Goal: Information Seeking & Learning: Learn about a topic

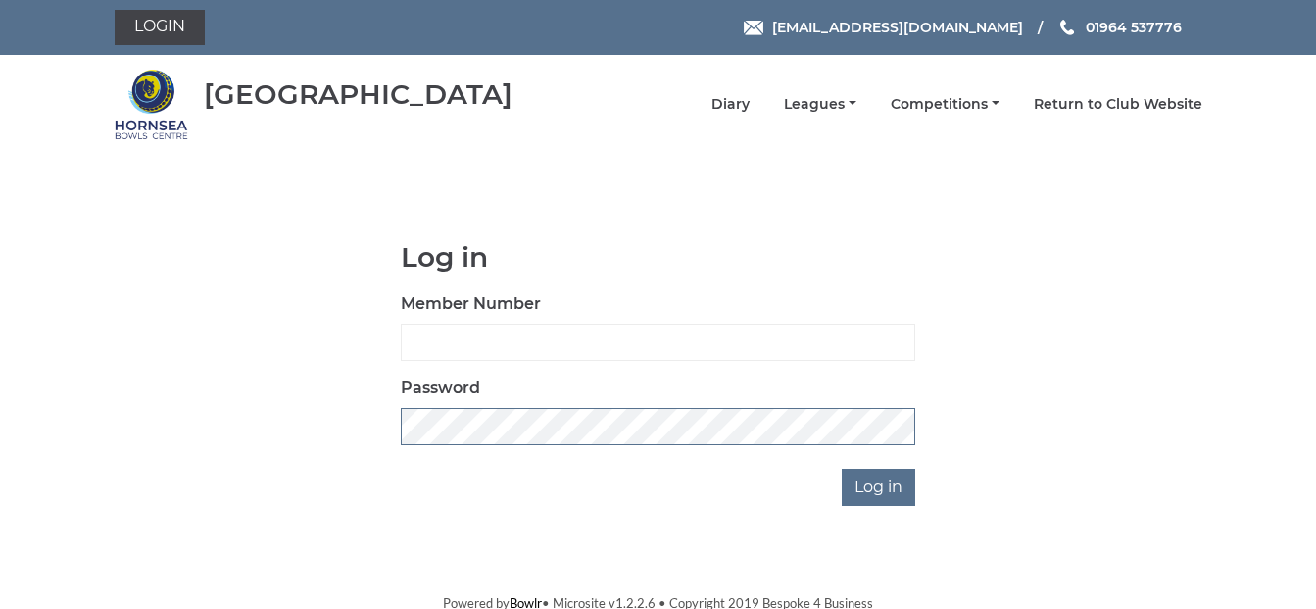
click at [842, 468] on input "Log in" at bounding box center [878, 486] width 73 height 37
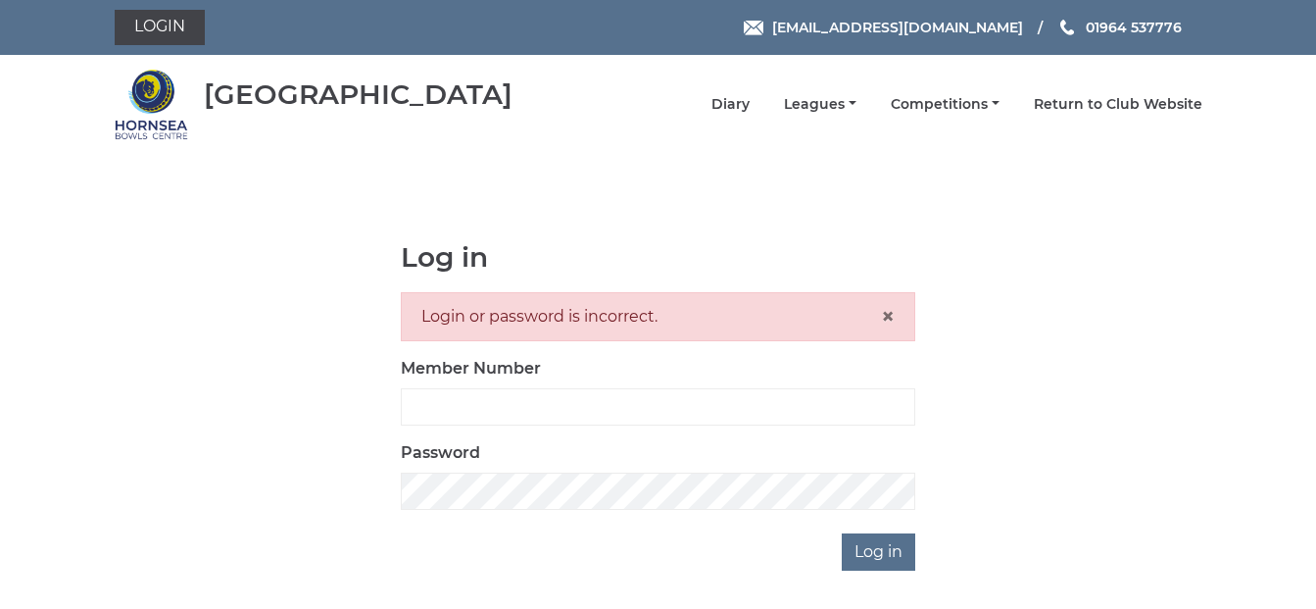
click at [895, 319] on div "Login or password is incorrect. ×" at bounding box center [658, 316] width 514 height 49
click at [378, 505] on div "Log in Login or password is incorrect. × Member Number Password Log in" at bounding box center [659, 406] width 1088 height 328
click at [842, 533] on input "Log in" at bounding box center [878, 551] width 73 height 37
click at [390, 498] on div "Log in Login or password is incorrect. × Member Number Password Log in" at bounding box center [658, 406] width 544 height 328
click at [894, 571] on body "Login hornseaindoorbowls@gmail.com 01964 537776 Hornsea Bowls Centre ×" at bounding box center [658, 338] width 1316 height 677
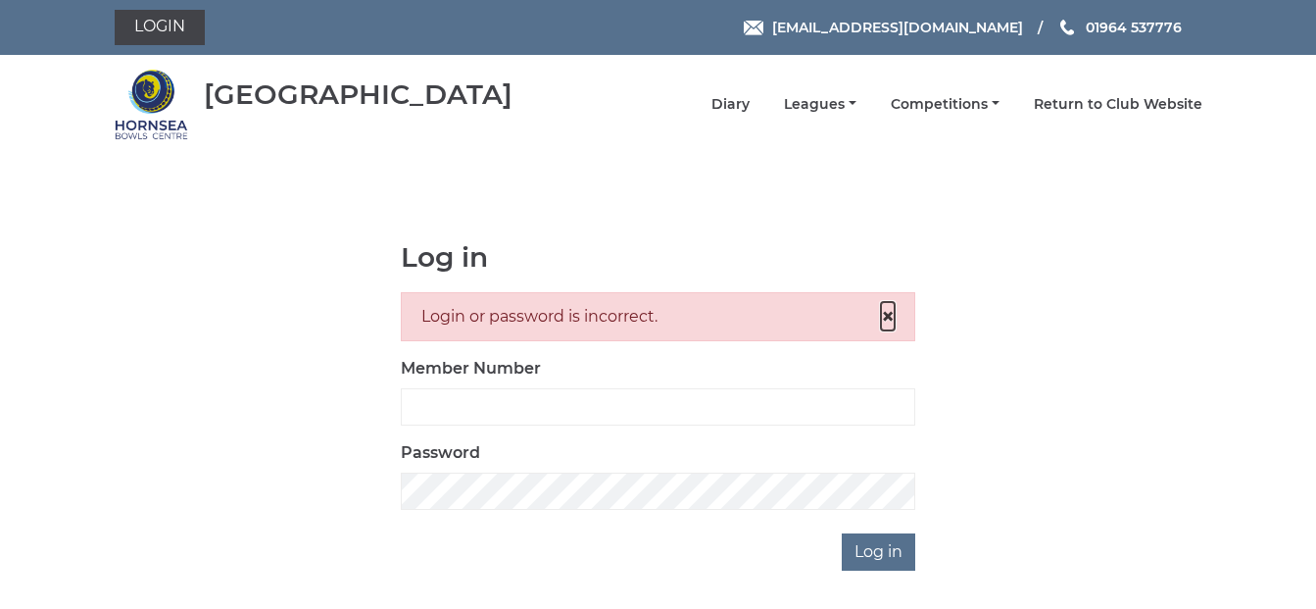
click at [886, 321] on span "×" at bounding box center [888, 316] width 14 height 28
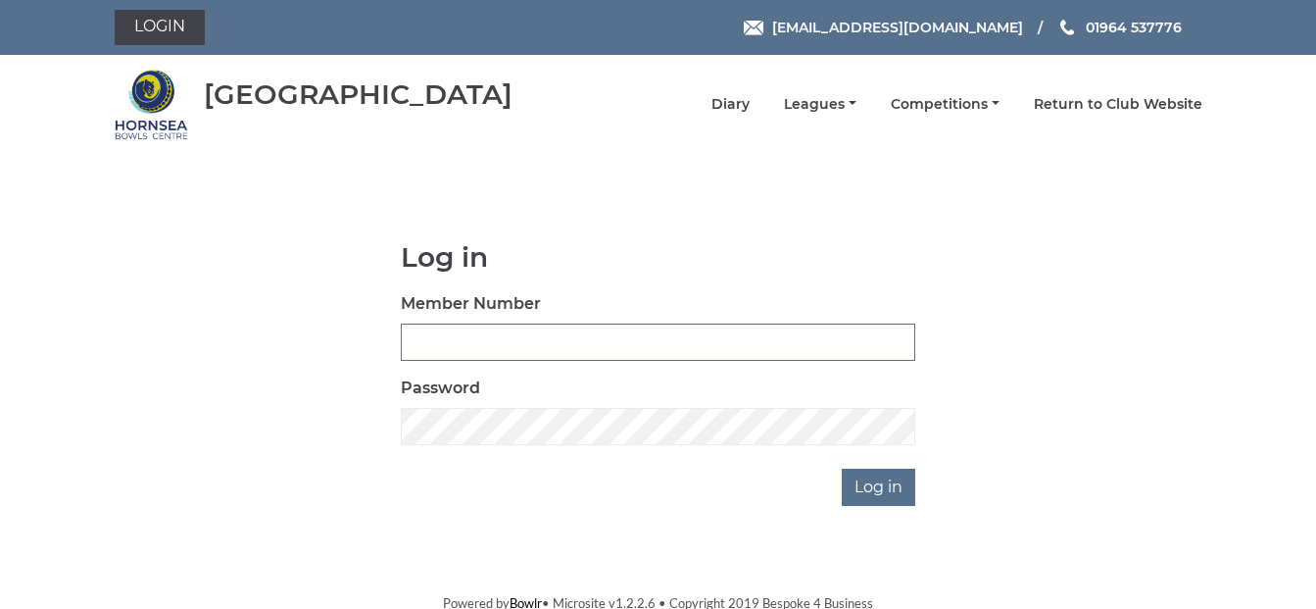
click at [428, 345] on input "Member Number" at bounding box center [658, 341] width 514 height 37
type input "262"
click at [842, 468] on input "Log in" at bounding box center [878, 486] width 73 height 37
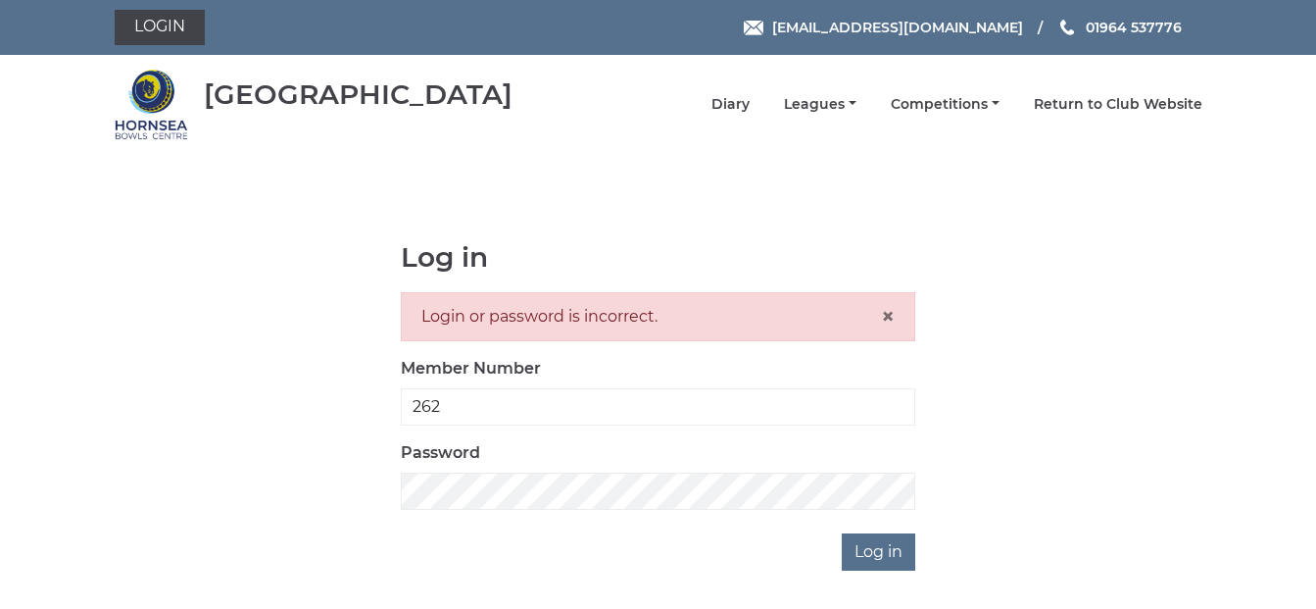
click at [413, 447] on label "Password" at bounding box center [440, 453] width 79 height 24
click at [842, 533] on input "Log in" at bounding box center [878, 551] width 73 height 37
click at [868, 558] on input "Log in" at bounding box center [878, 551] width 73 height 37
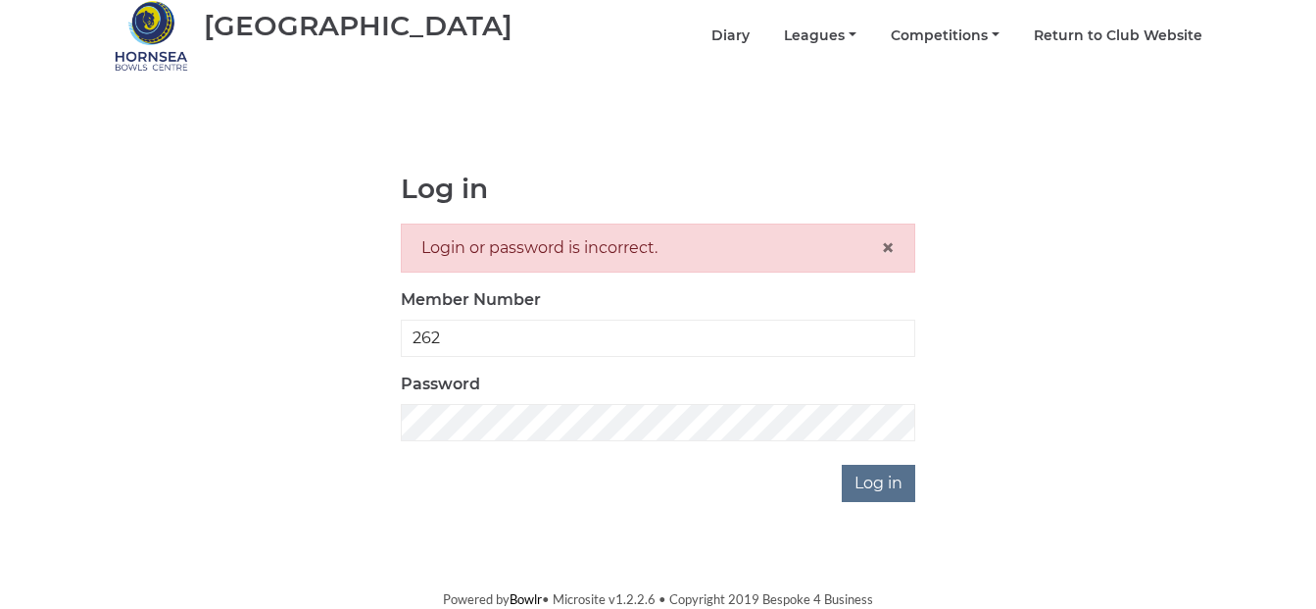
click at [895, 252] on div "Login or password is incorrect. ×" at bounding box center [658, 247] width 514 height 49
click at [868, 480] on input "Log in" at bounding box center [878, 482] width 73 height 37
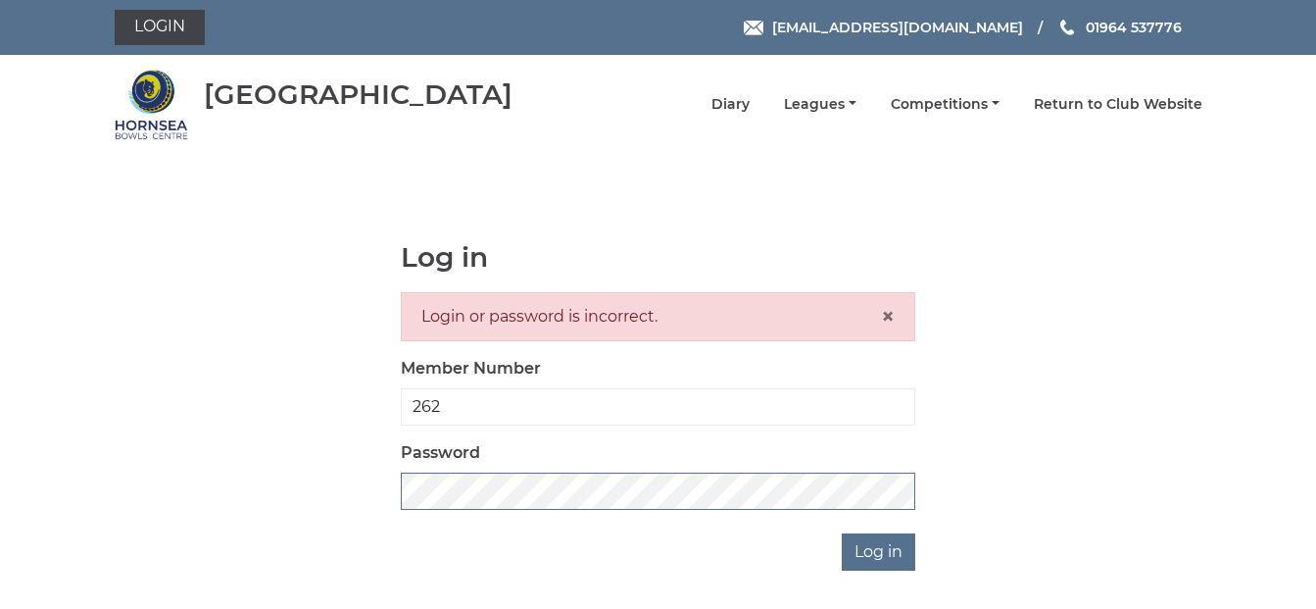
click at [364, 509] on div "Log in Login or password is incorrect. × Member Number 262 Password Log in" at bounding box center [659, 406] width 1088 height 328
click at [842, 533] on input "Log in" at bounding box center [878, 551] width 73 height 37
click at [879, 554] on input "Log in" at bounding box center [878, 551] width 73 height 37
click at [889, 319] on span "×" at bounding box center [888, 316] width 14 height 28
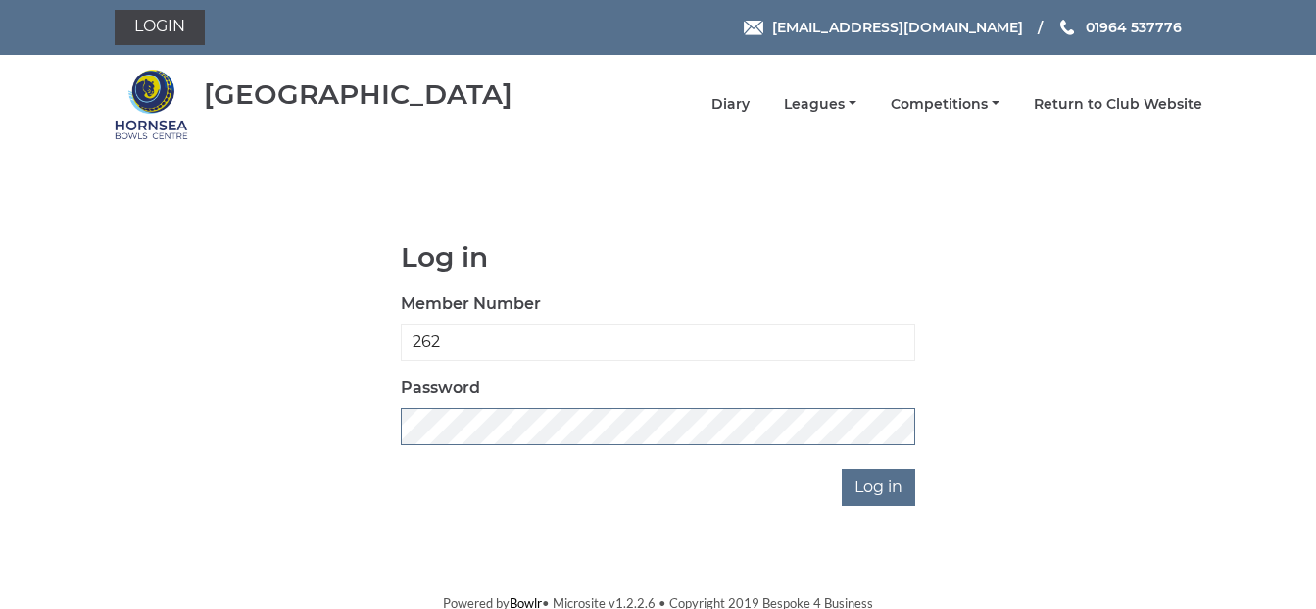
click at [360, 439] on div "Log in Member Number 262 Password Log in" at bounding box center [659, 374] width 1088 height 264
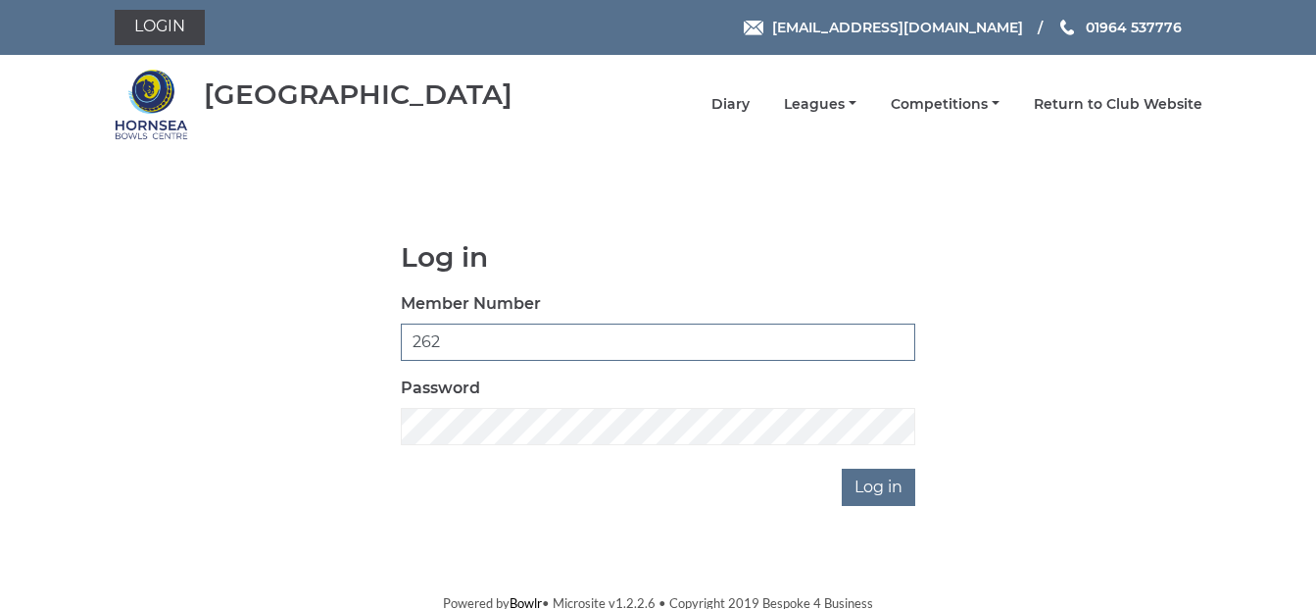
drag, startPoint x: 446, startPoint y: 340, endPoint x: 336, endPoint y: 351, distance: 110.3
click at [336, 351] on div "Log in Member Number 262 Password Log in" at bounding box center [659, 374] width 1088 height 264
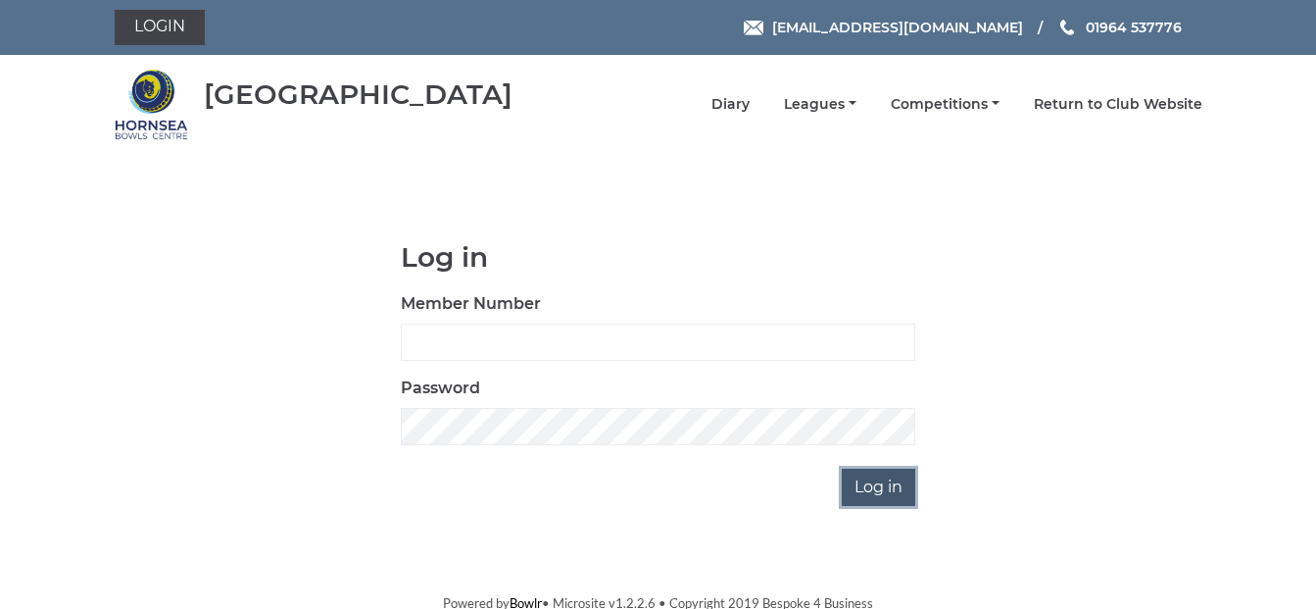
click at [893, 486] on input "Log in" at bounding box center [878, 486] width 73 height 37
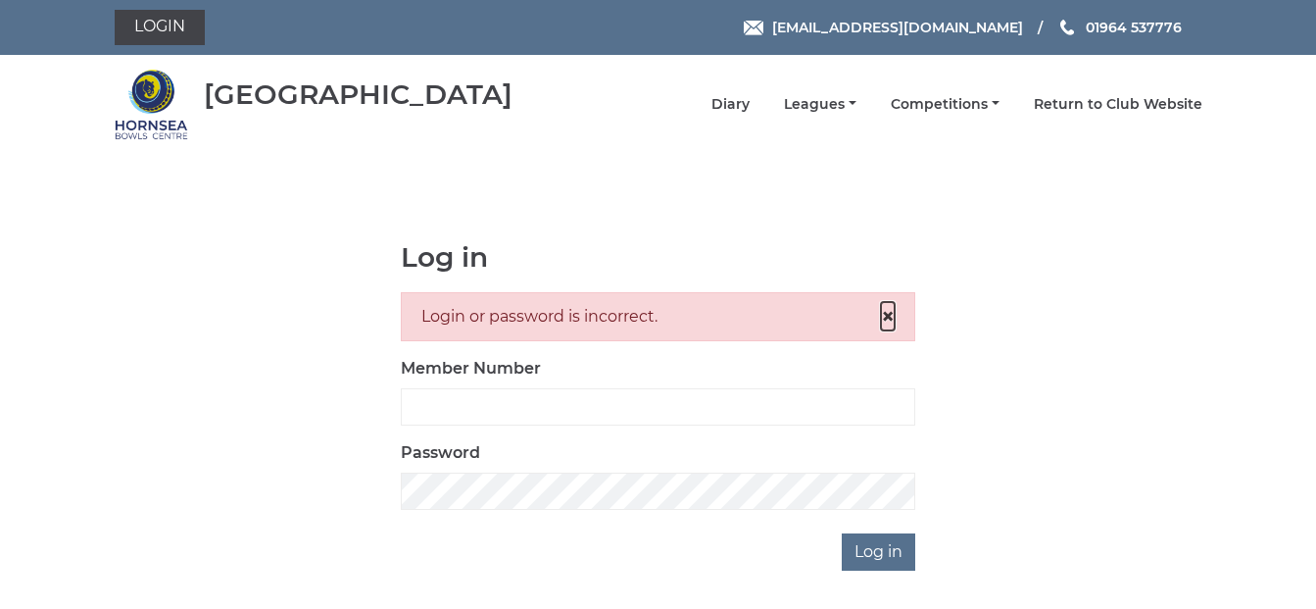
click at [888, 314] on span "×" at bounding box center [888, 316] width 14 height 28
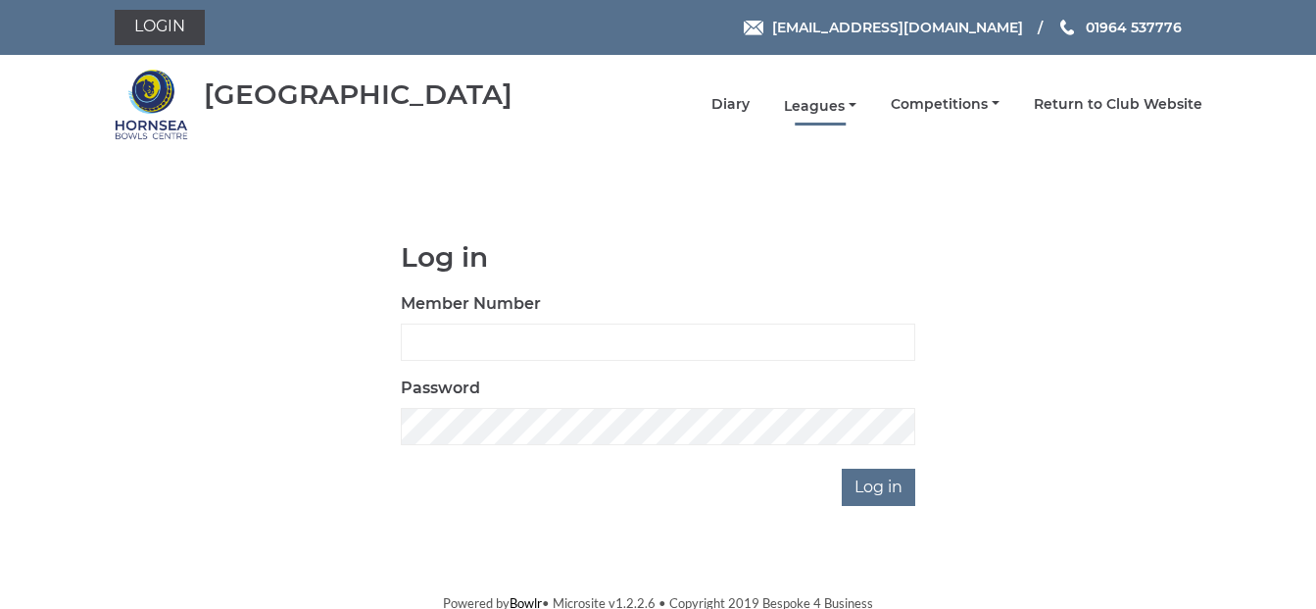
click at [830, 103] on link "Leagues" at bounding box center [820, 106] width 73 height 19
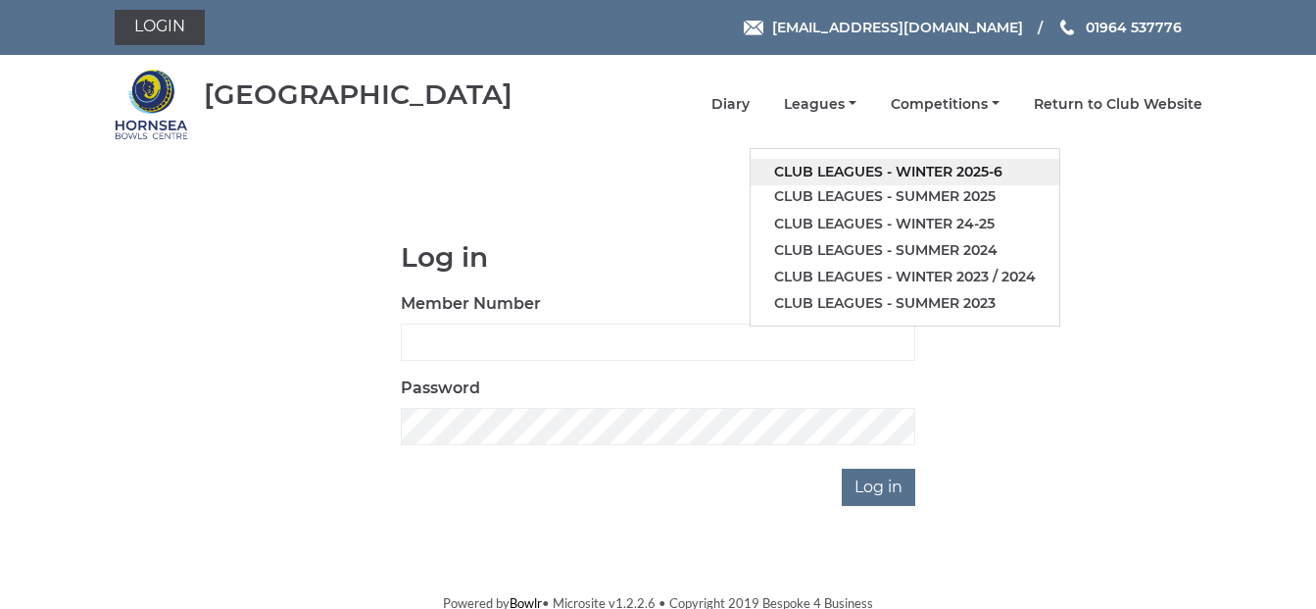
click at [933, 172] on link "Club leagues - Winter 2025-6" at bounding box center [905, 172] width 309 height 26
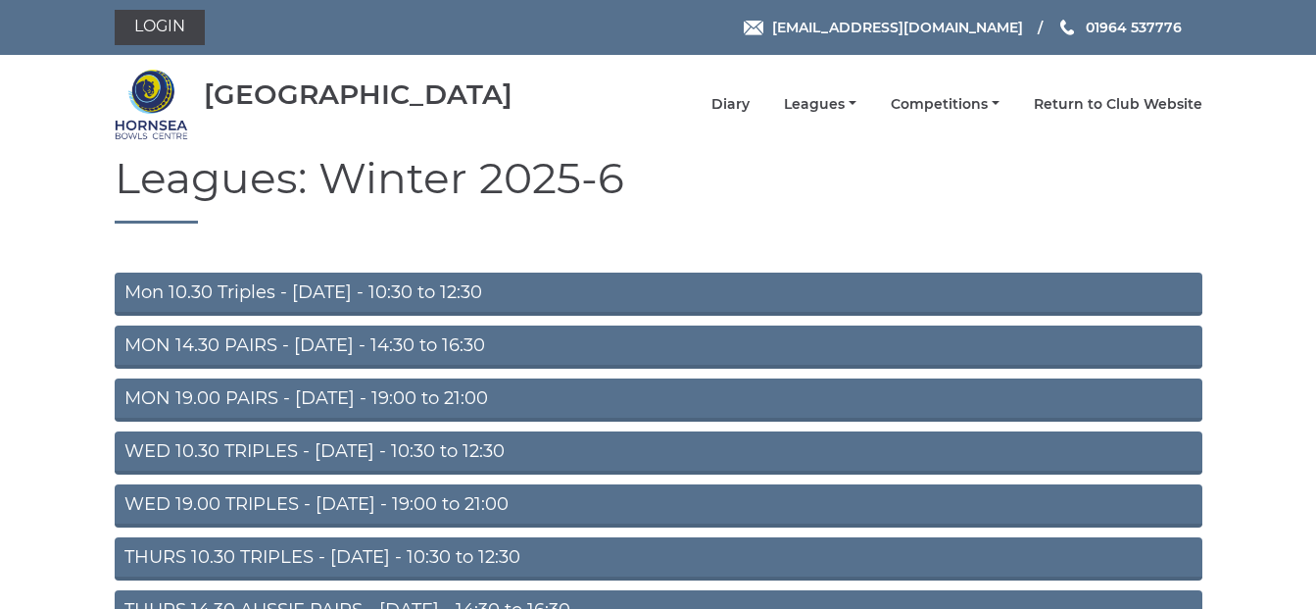
click at [382, 405] on link "MON 19.00 PAIRS - Monday - 19:00 to 21:00" at bounding box center [659, 399] width 1088 height 43
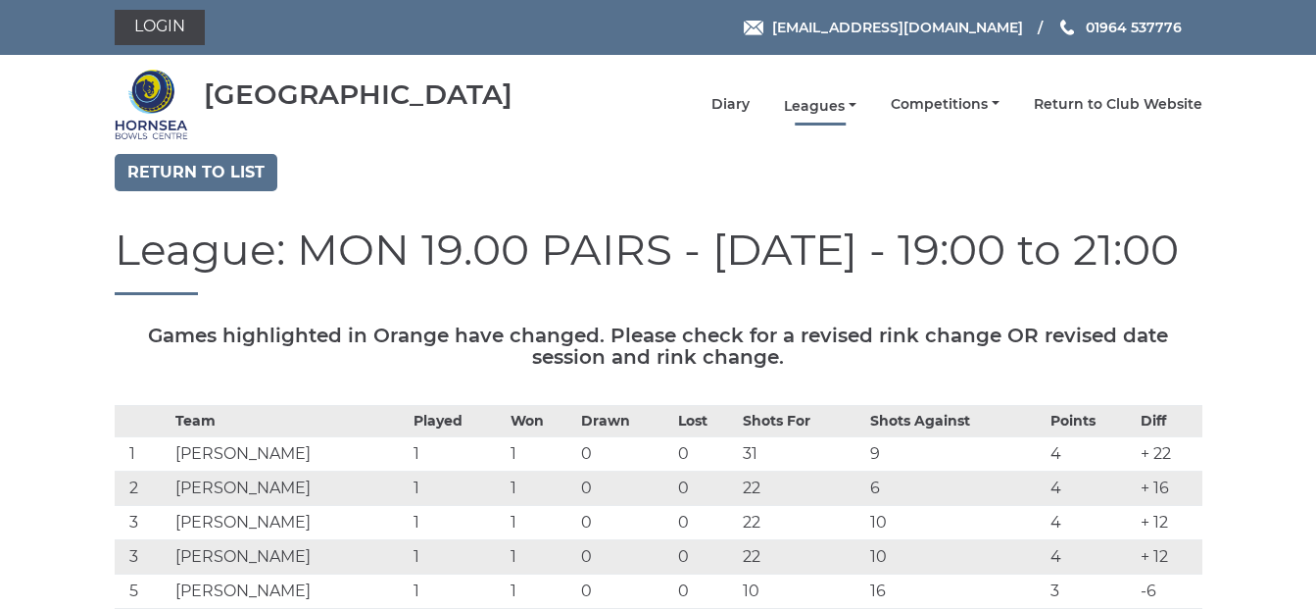
click at [854, 104] on link "Leagues" at bounding box center [820, 106] width 73 height 19
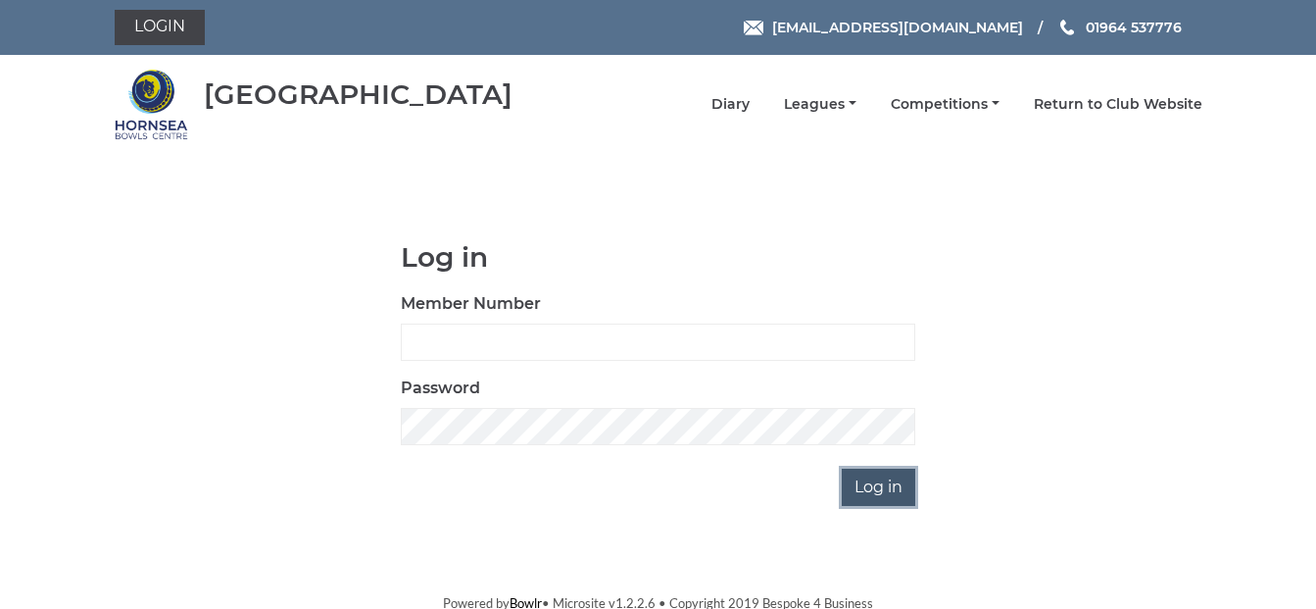
click at [897, 485] on input "Log in" at bounding box center [878, 486] width 73 height 37
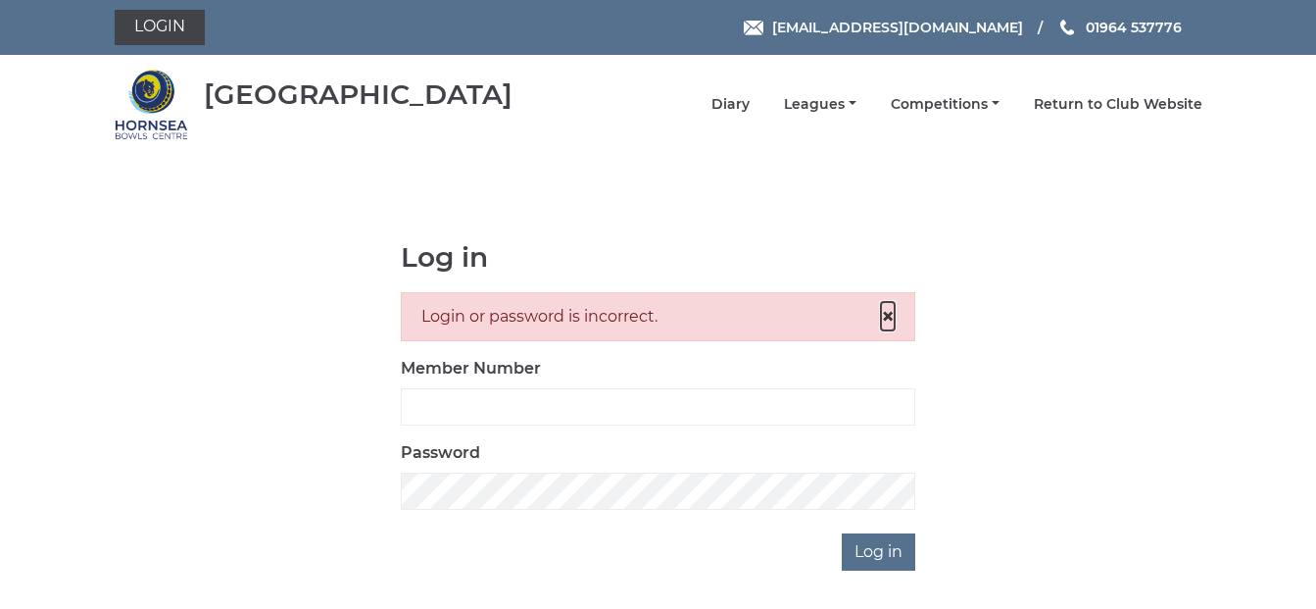
click at [888, 316] on span "×" at bounding box center [888, 316] width 14 height 28
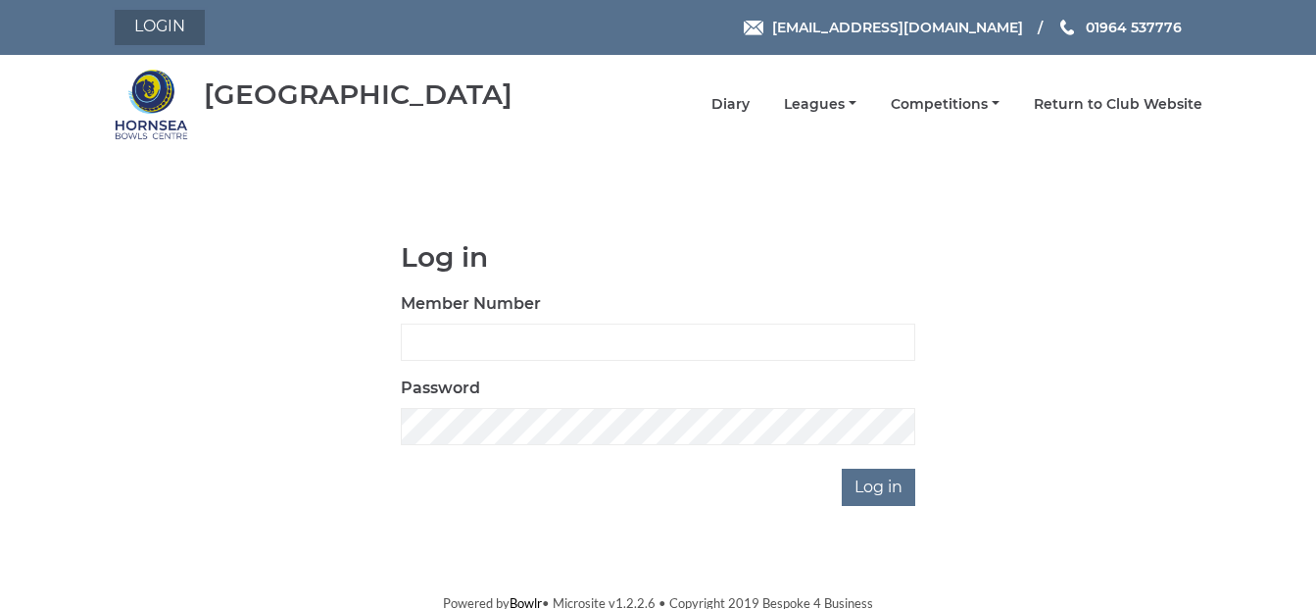
click at [179, 29] on link "Login" at bounding box center [160, 27] width 90 height 35
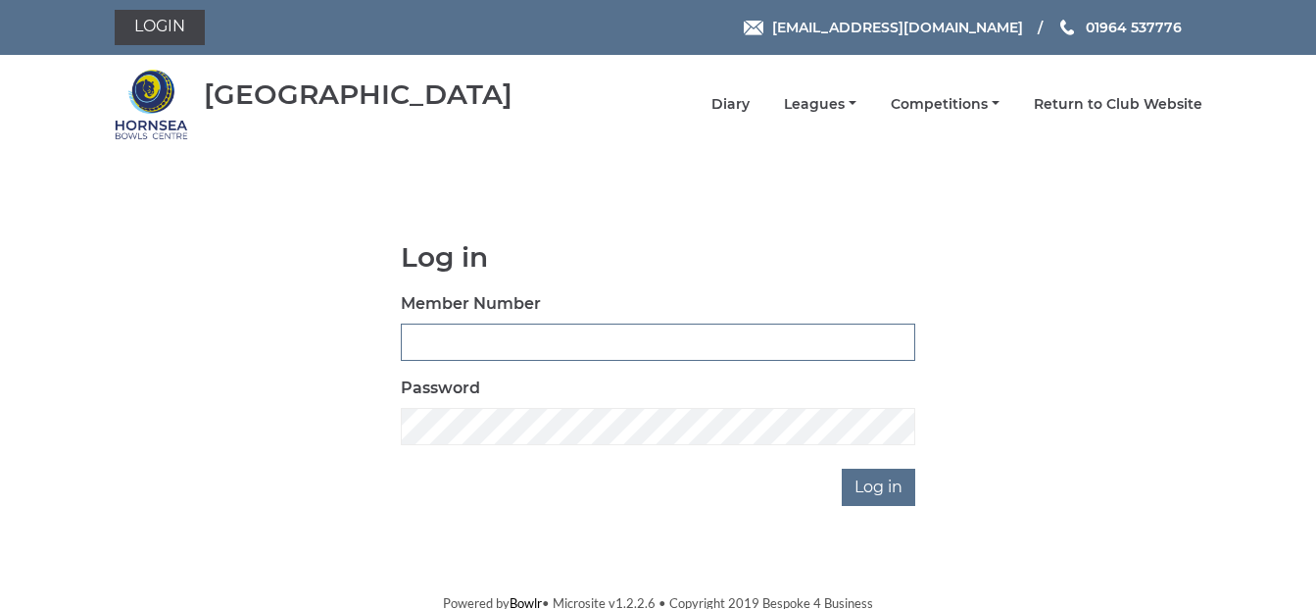
click at [420, 344] on input "Member Number" at bounding box center [658, 341] width 514 height 37
type input "262"
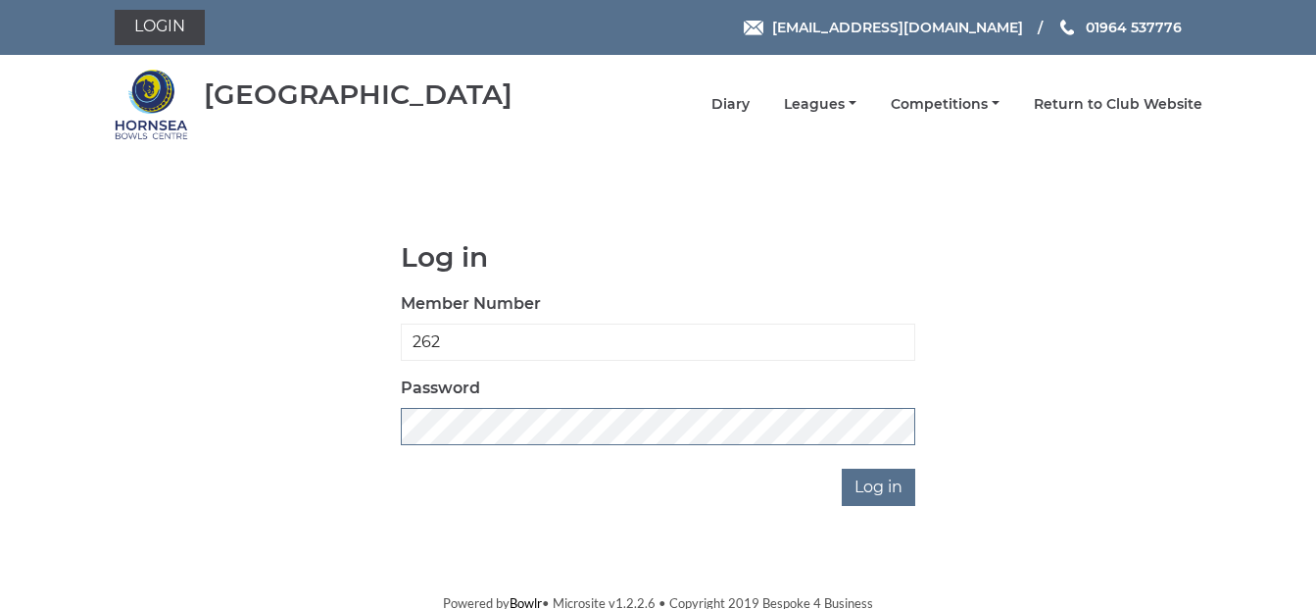
click at [842, 468] on input "Log in" at bounding box center [878, 486] width 73 height 37
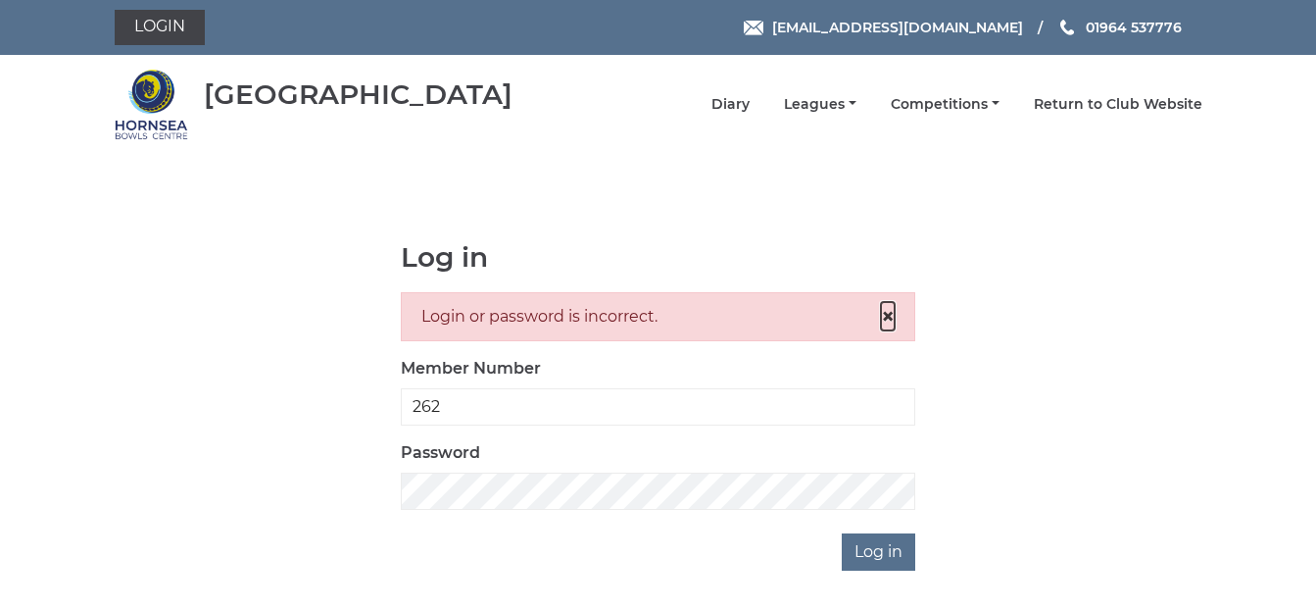
click at [889, 315] on span "×" at bounding box center [888, 316] width 14 height 28
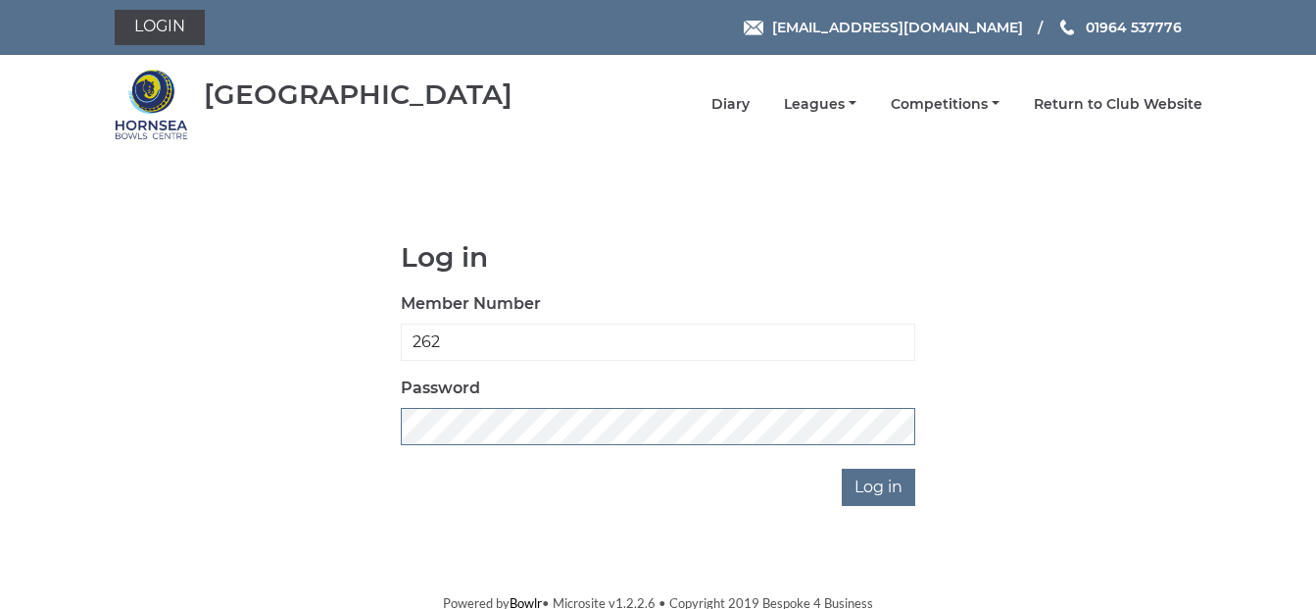
click at [351, 454] on div "Log in Member Number 262 Password Log in" at bounding box center [659, 374] width 1088 height 264
click at [842, 468] on input "Log in" at bounding box center [878, 486] width 73 height 37
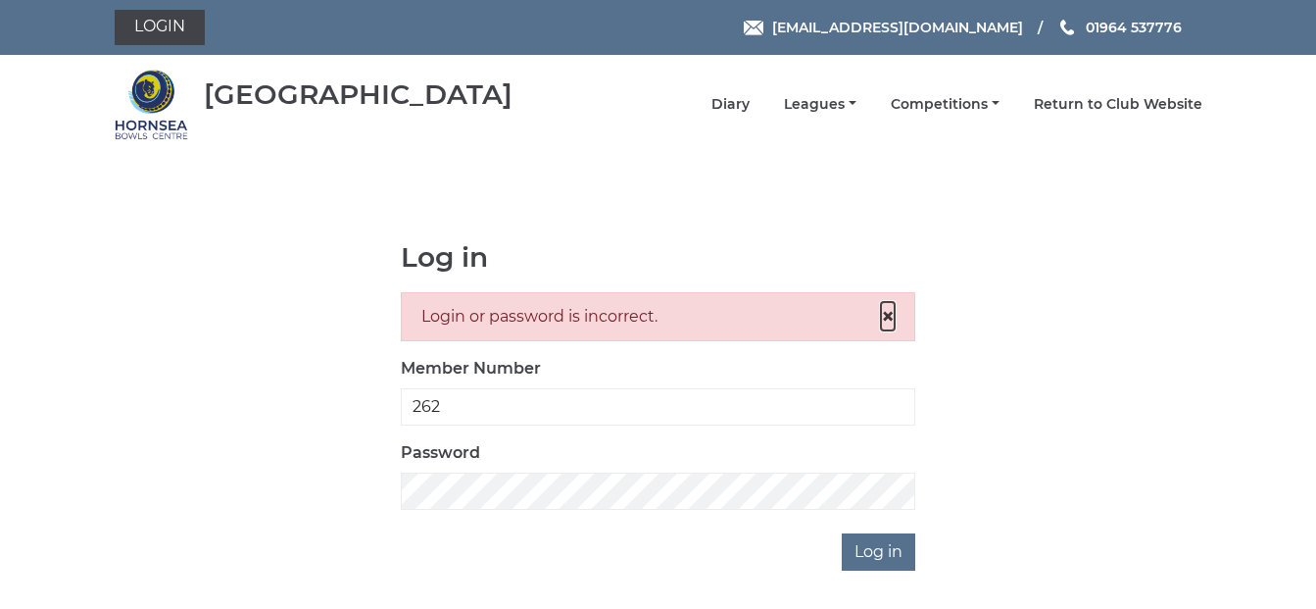
click at [886, 315] on span "×" at bounding box center [888, 316] width 14 height 28
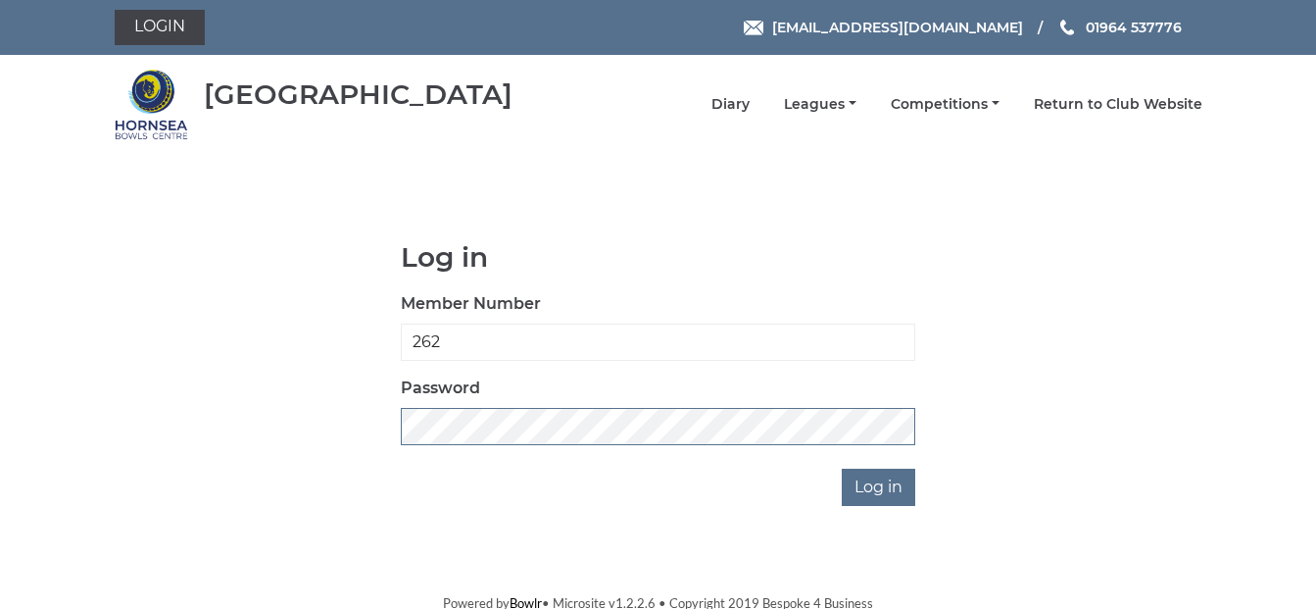
click at [365, 437] on div "Log in Member Number 262 Password Log in" at bounding box center [659, 374] width 1088 height 264
click at [842, 468] on input "Log in" at bounding box center [878, 486] width 73 height 37
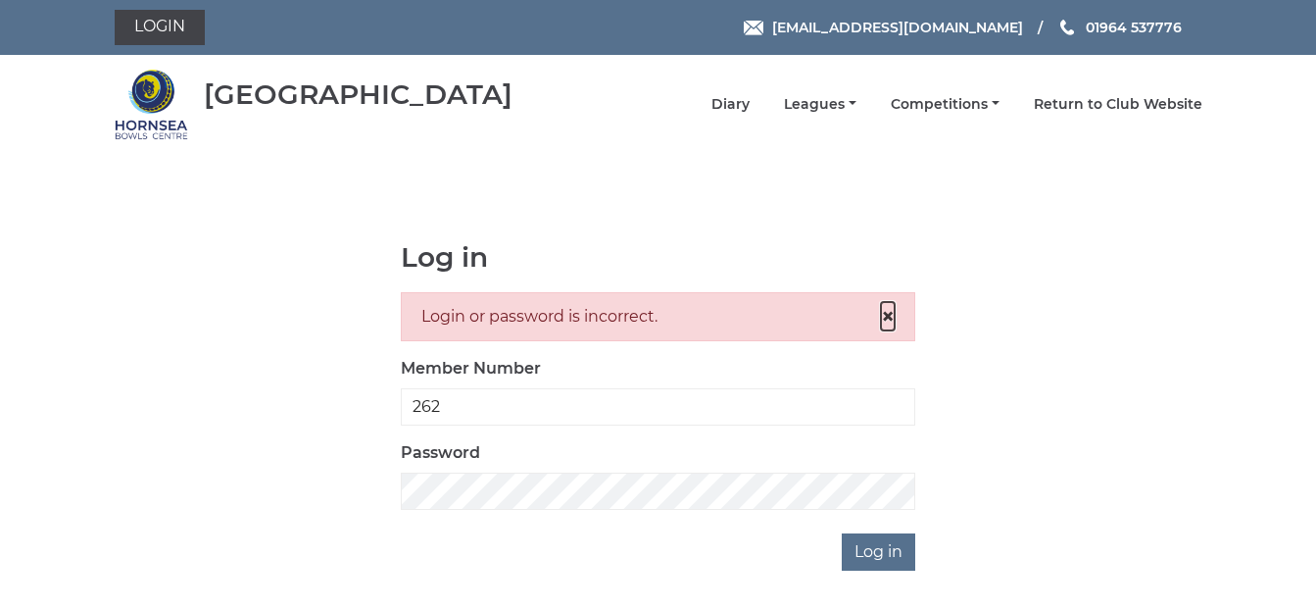
click at [890, 321] on span "×" at bounding box center [888, 316] width 14 height 28
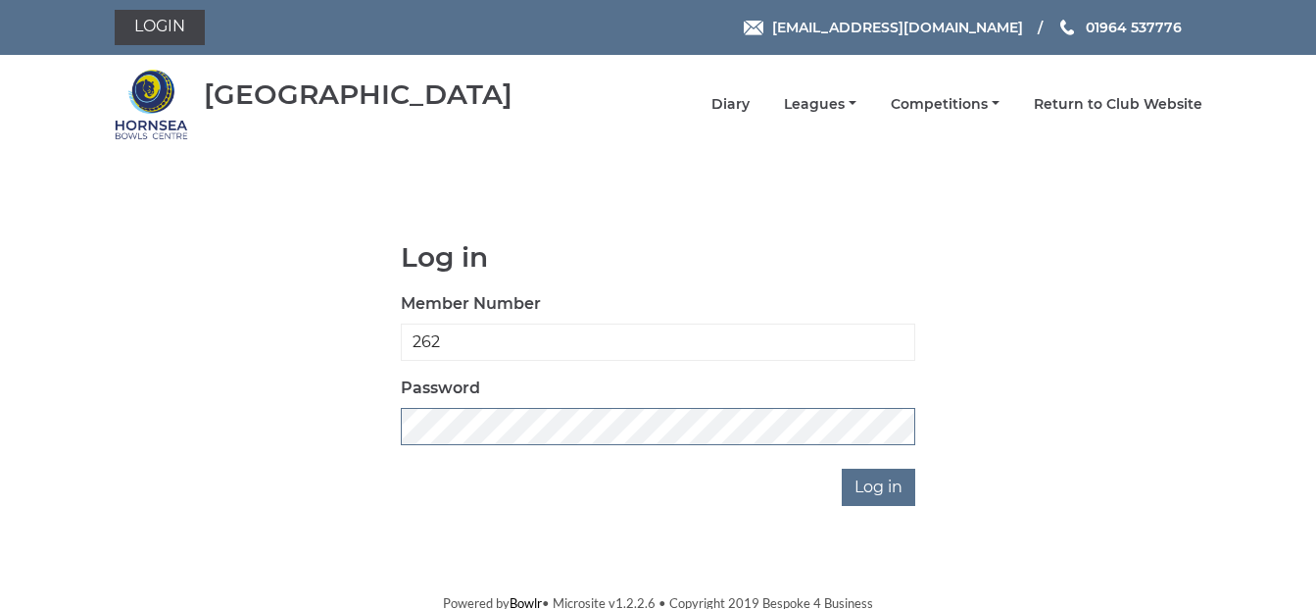
click at [382, 434] on div "Log in Member Number 262 Password Log in" at bounding box center [659, 374] width 1088 height 264
click at [1144, 109] on link "Return to Club Website" at bounding box center [1118, 106] width 169 height 19
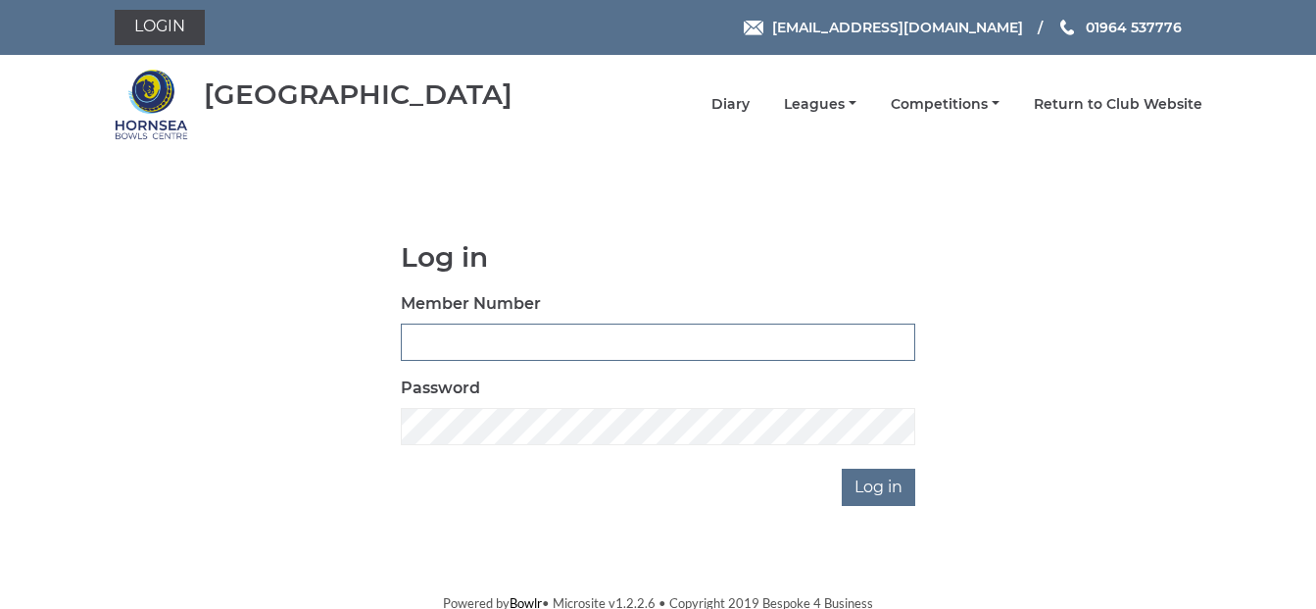
click at [414, 337] on input "Member Number" at bounding box center [658, 341] width 514 height 37
type input "262"
drag, startPoint x: 439, startPoint y: 335, endPoint x: 401, endPoint y: 338, distance: 38.3
click at [401, 338] on input "262" at bounding box center [658, 341] width 514 height 37
type input "263"
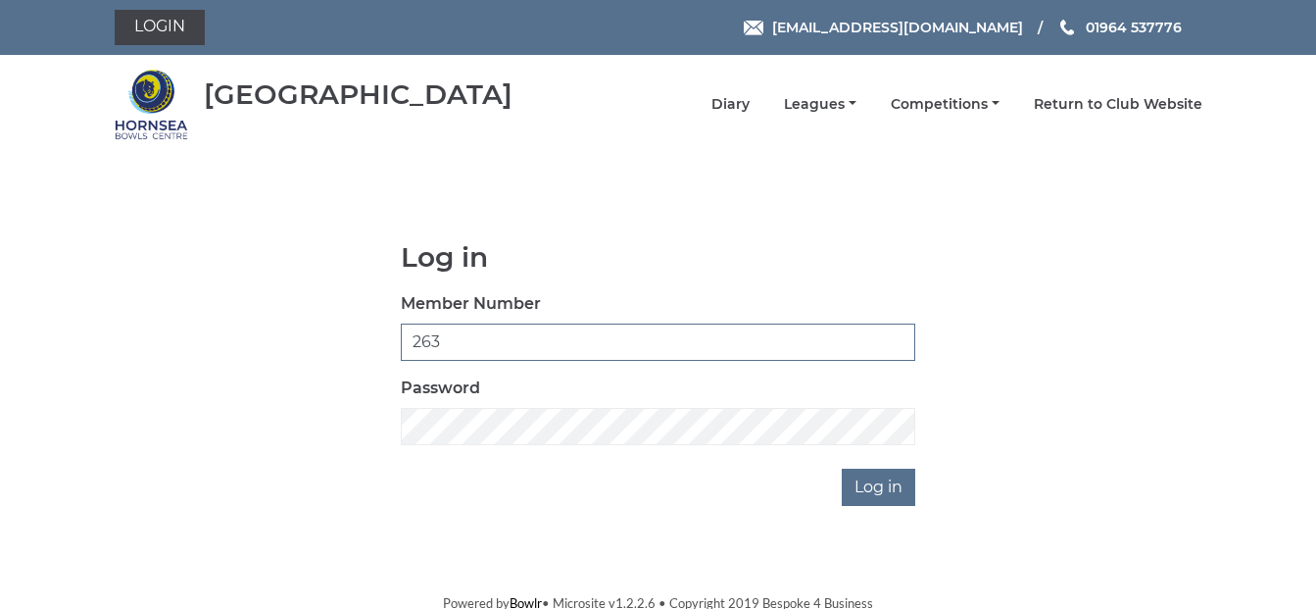
click at [842, 468] on input "Log in" at bounding box center [878, 486] width 73 height 37
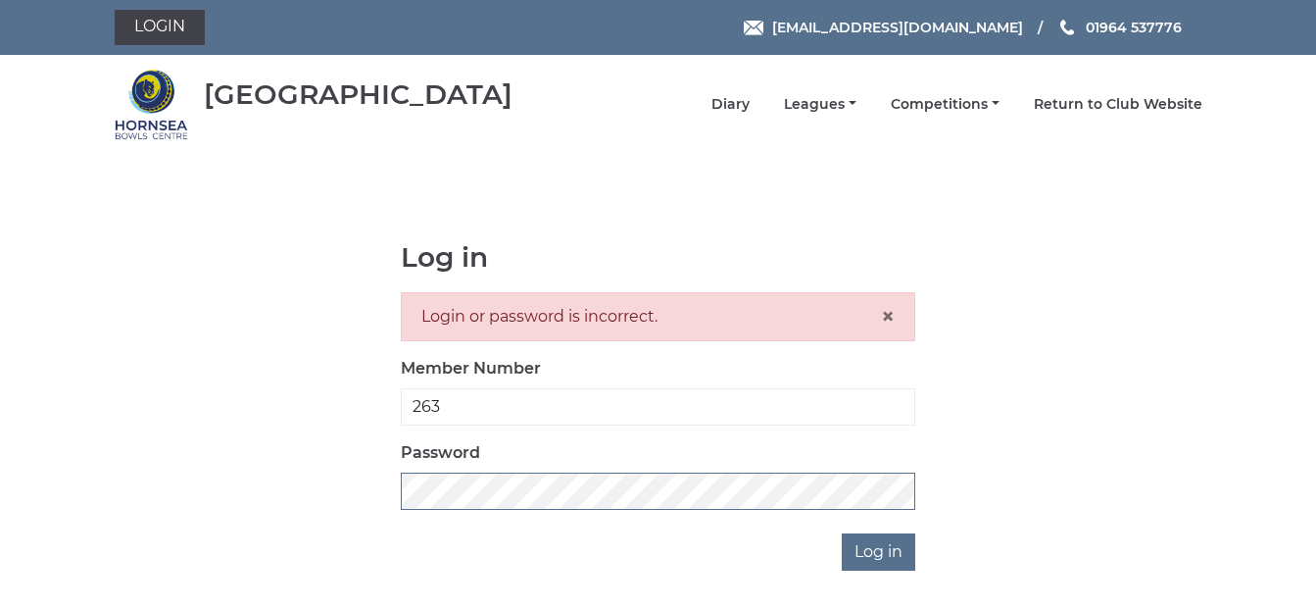
click at [842, 533] on input "Log in" at bounding box center [878, 551] width 73 height 37
click at [885, 318] on span "×" at bounding box center [888, 316] width 14 height 28
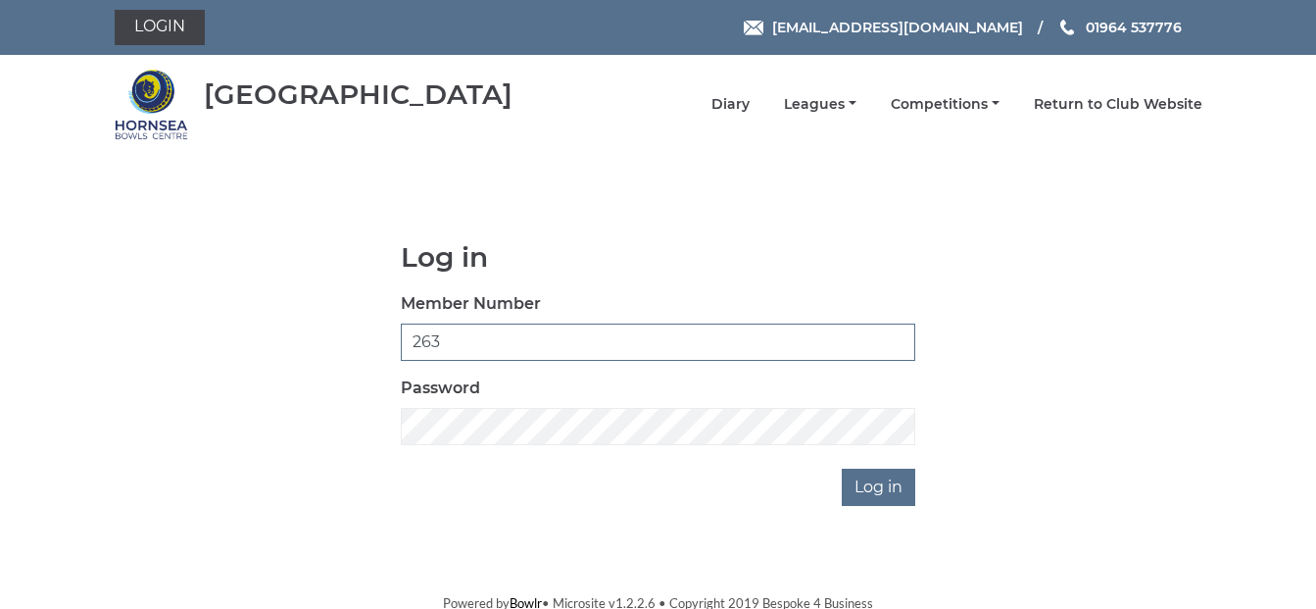
drag, startPoint x: 453, startPoint y: 346, endPoint x: 372, endPoint y: 350, distance: 80.4
click at [372, 350] on div "Log in Member Number 263 Password Log in" at bounding box center [659, 374] width 1088 height 264
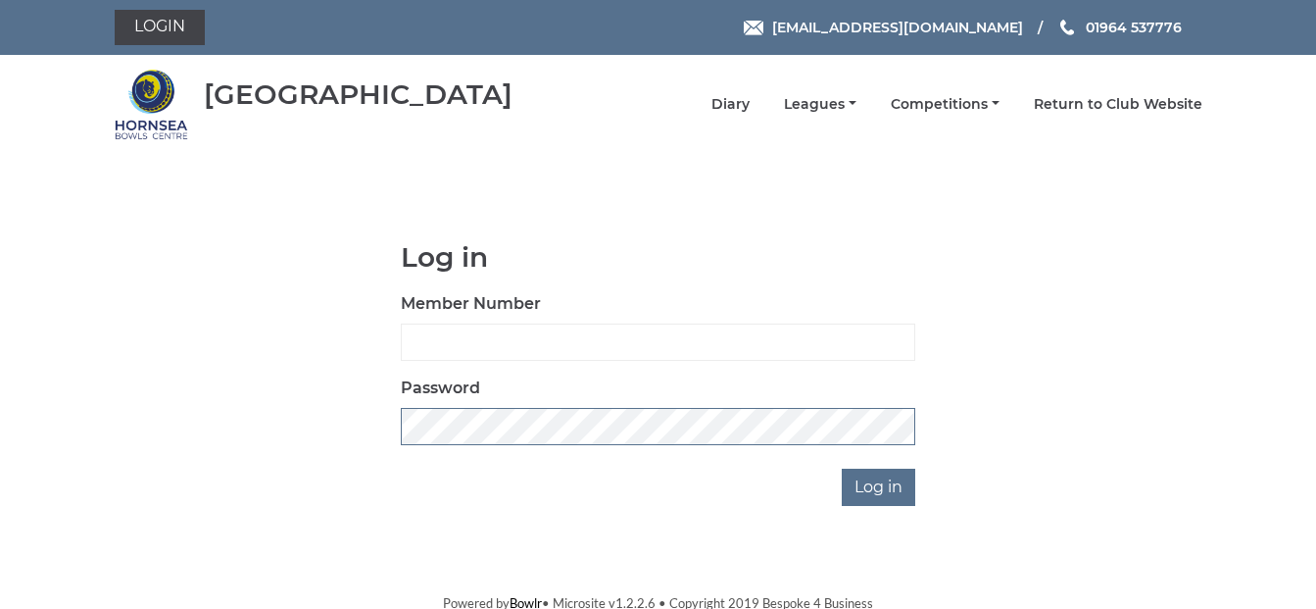
click at [361, 432] on div "Log in Member Number Password Log in" at bounding box center [659, 374] width 1088 height 264
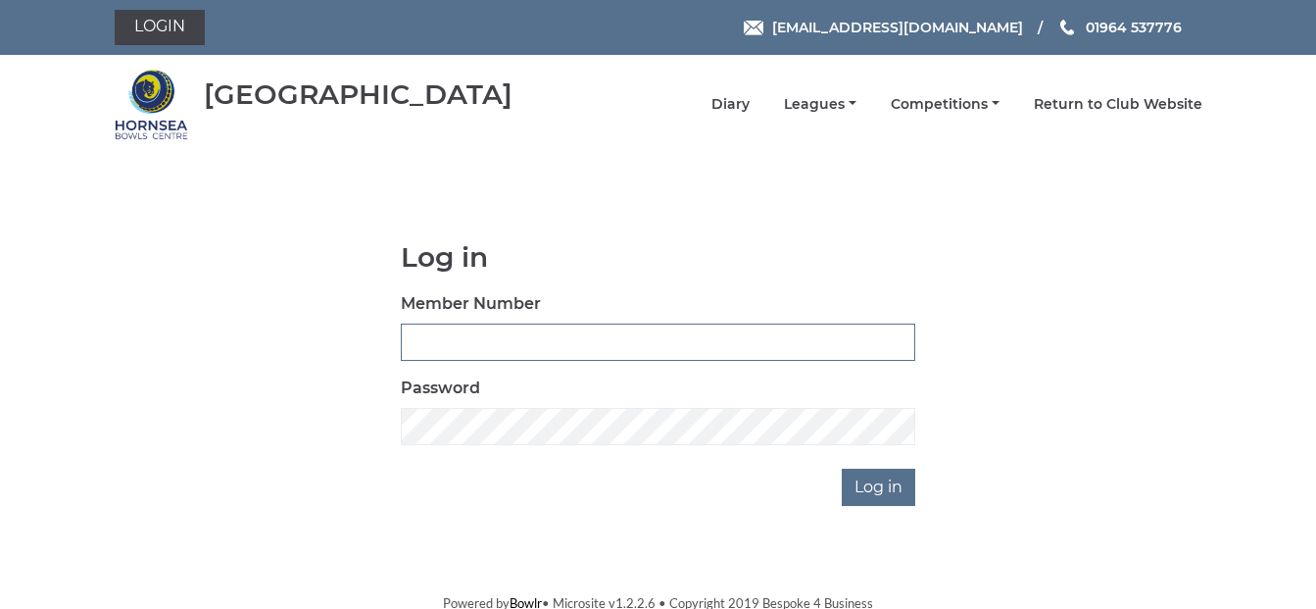
click at [429, 344] on input "Member Number" at bounding box center [658, 341] width 514 height 37
type input "262"
click at [408, 344] on input "262" at bounding box center [658, 341] width 514 height 37
click at [842, 468] on input "Log in" at bounding box center [878, 486] width 73 height 37
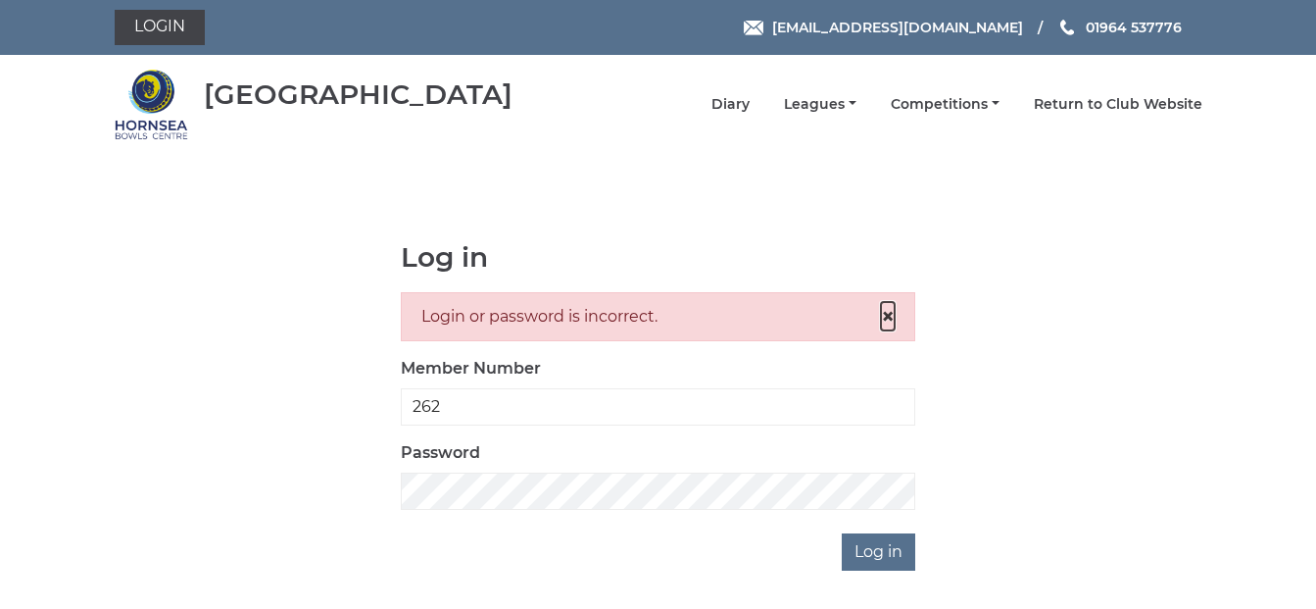
click at [891, 317] on span "×" at bounding box center [888, 316] width 14 height 28
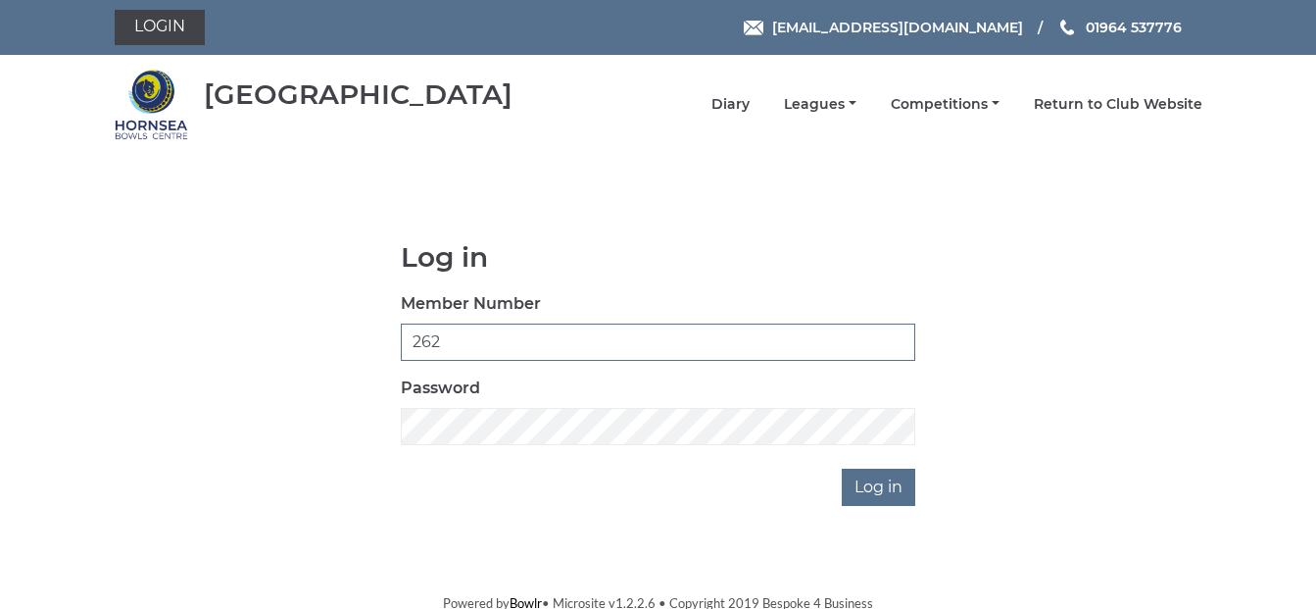
drag, startPoint x: 441, startPoint y: 340, endPoint x: 178, endPoint y: 486, distance: 300.5
click at [356, 359] on div "Log in Member Number 262 Password Log in" at bounding box center [659, 374] width 1088 height 264
type input "0265"
click at [842, 468] on input "Log in" at bounding box center [878, 486] width 73 height 37
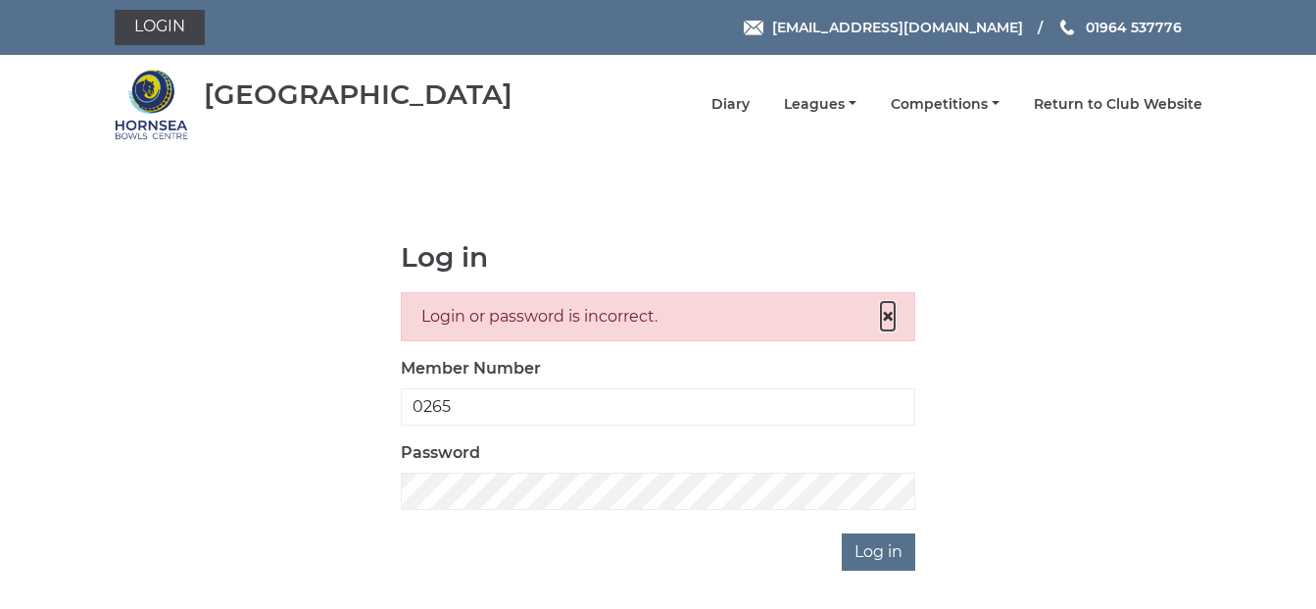
click at [888, 317] on span "×" at bounding box center [888, 316] width 14 height 28
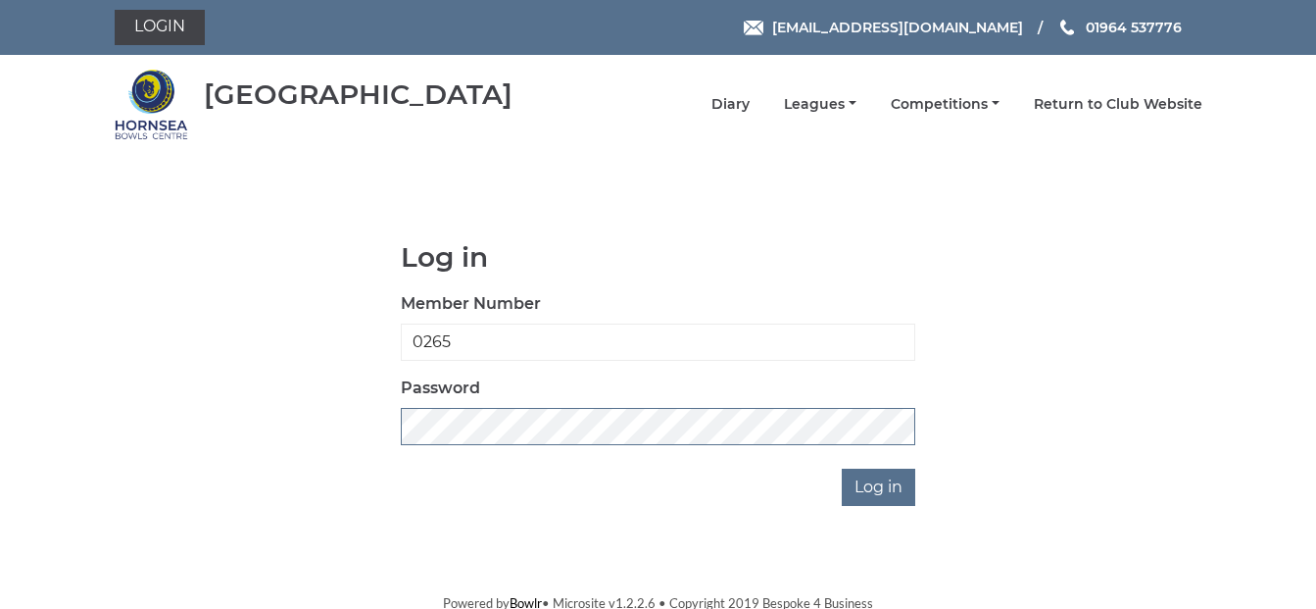
click at [842, 468] on input "Log in" at bounding box center [878, 486] width 73 height 37
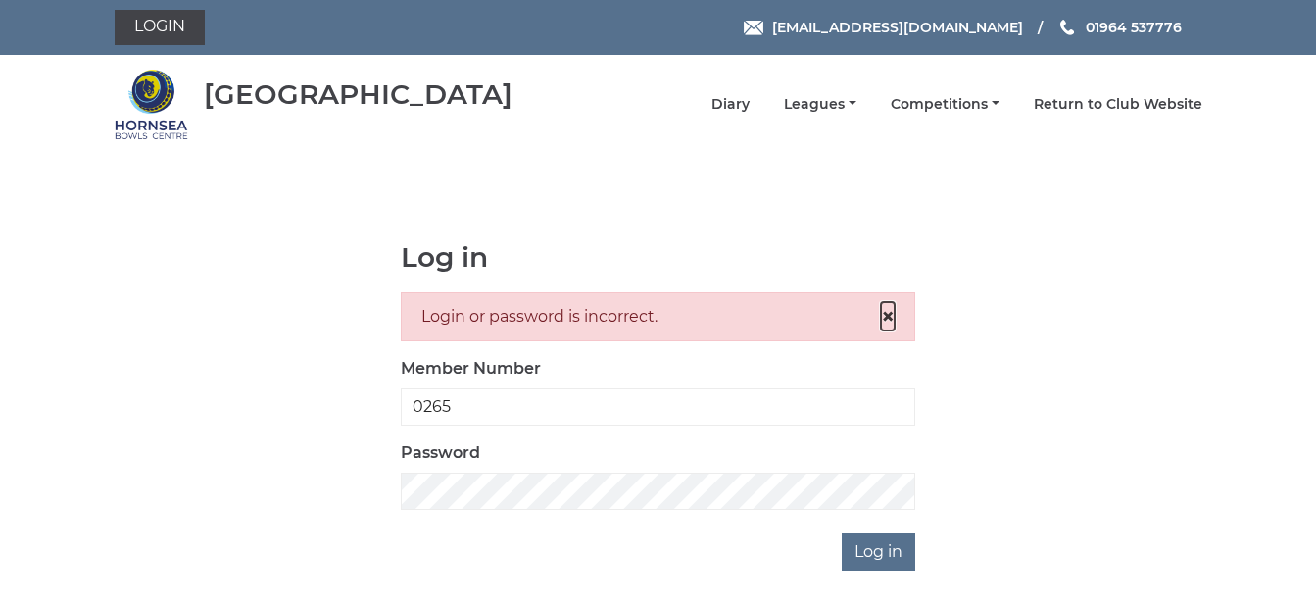
click at [881, 320] on span "×" at bounding box center [888, 316] width 14 height 28
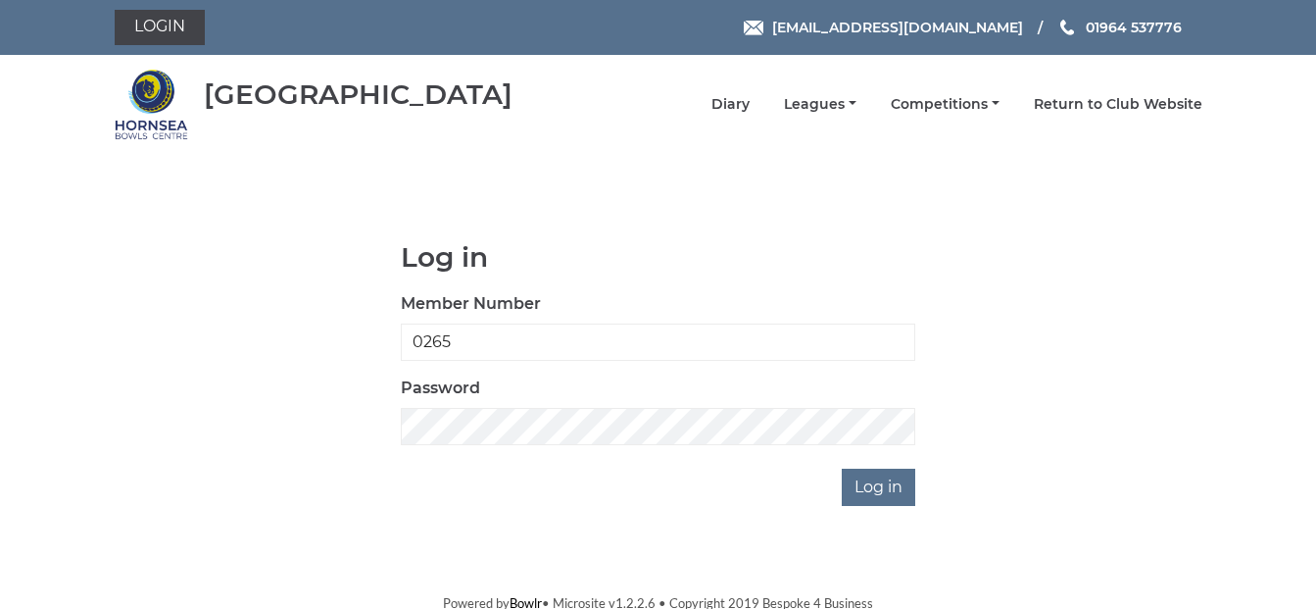
click at [848, 117] on li "Leagues Club leagues - Winter 2025-6 Club leagues - Summer 2025 Club leagues - …" at bounding box center [803, 104] width 107 height 38
click at [852, 108] on link "Leagues" at bounding box center [820, 106] width 73 height 19
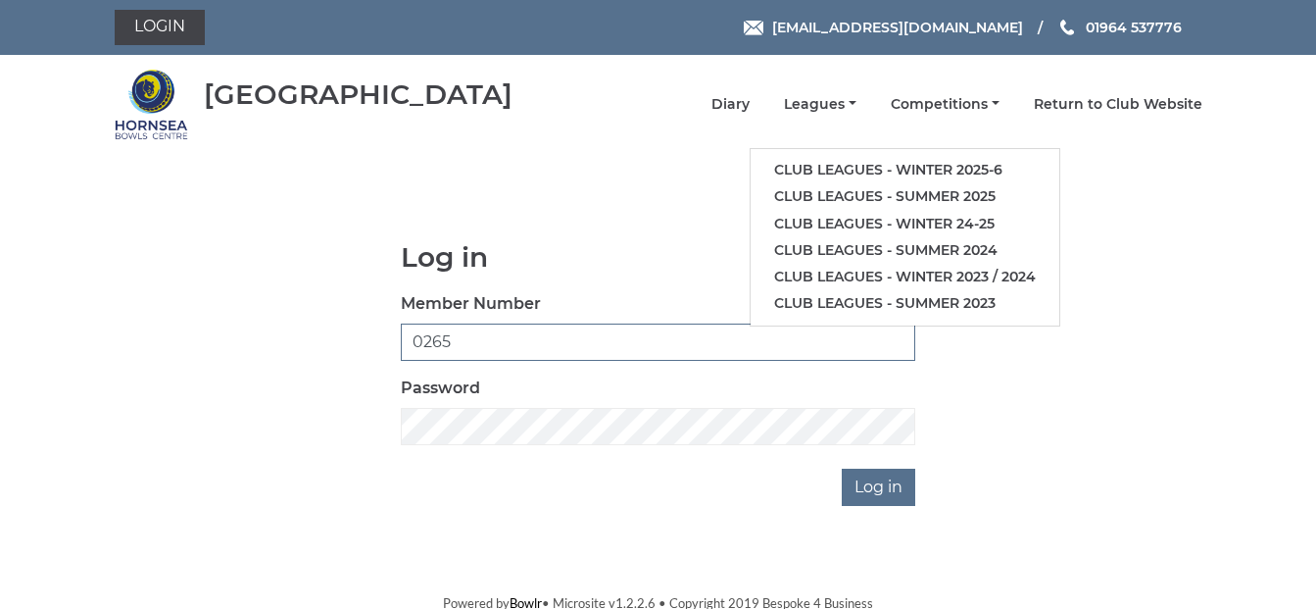
drag, startPoint x: 463, startPoint y: 337, endPoint x: 318, endPoint y: 415, distance: 164.0
click at [354, 360] on div "Log in Member Number 0265 Password Log in" at bounding box center [659, 374] width 1088 height 264
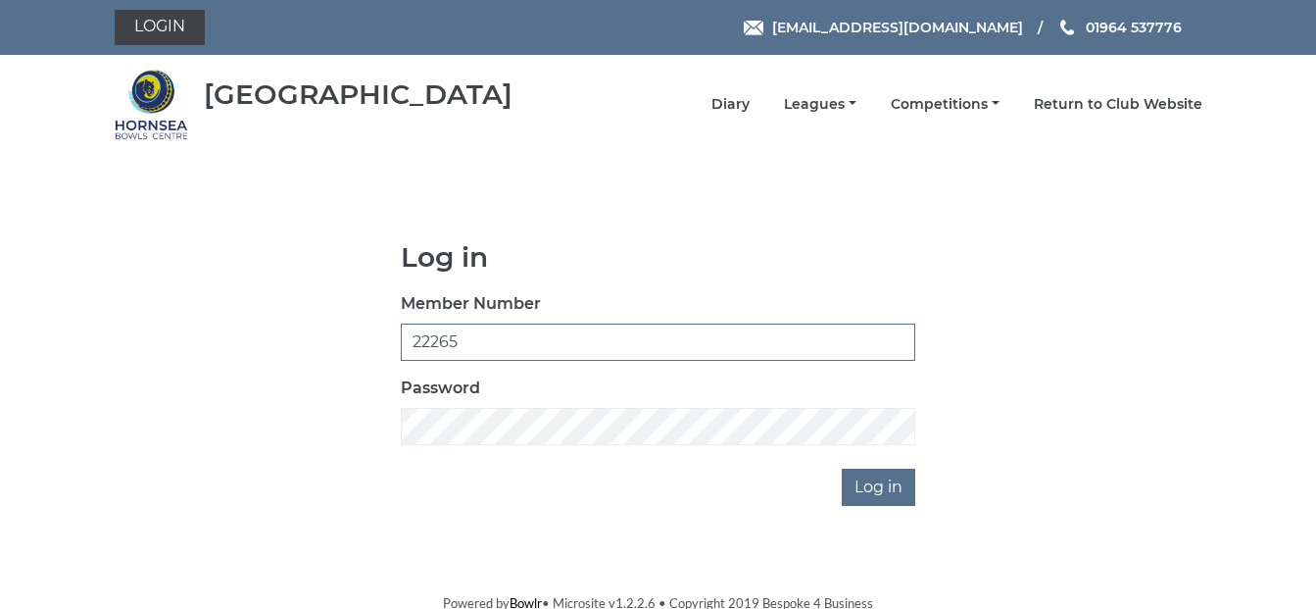
type input "22265"
click at [842, 468] on input "Log in" at bounding box center [878, 486] width 73 height 37
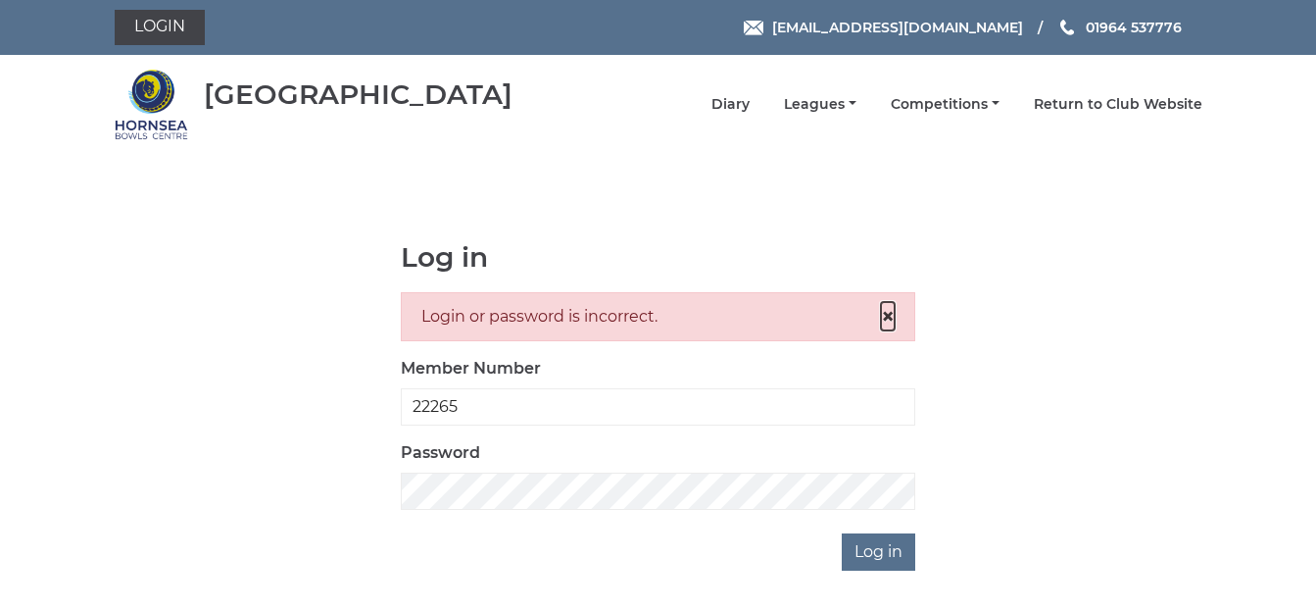
click at [891, 312] on span "×" at bounding box center [888, 316] width 14 height 28
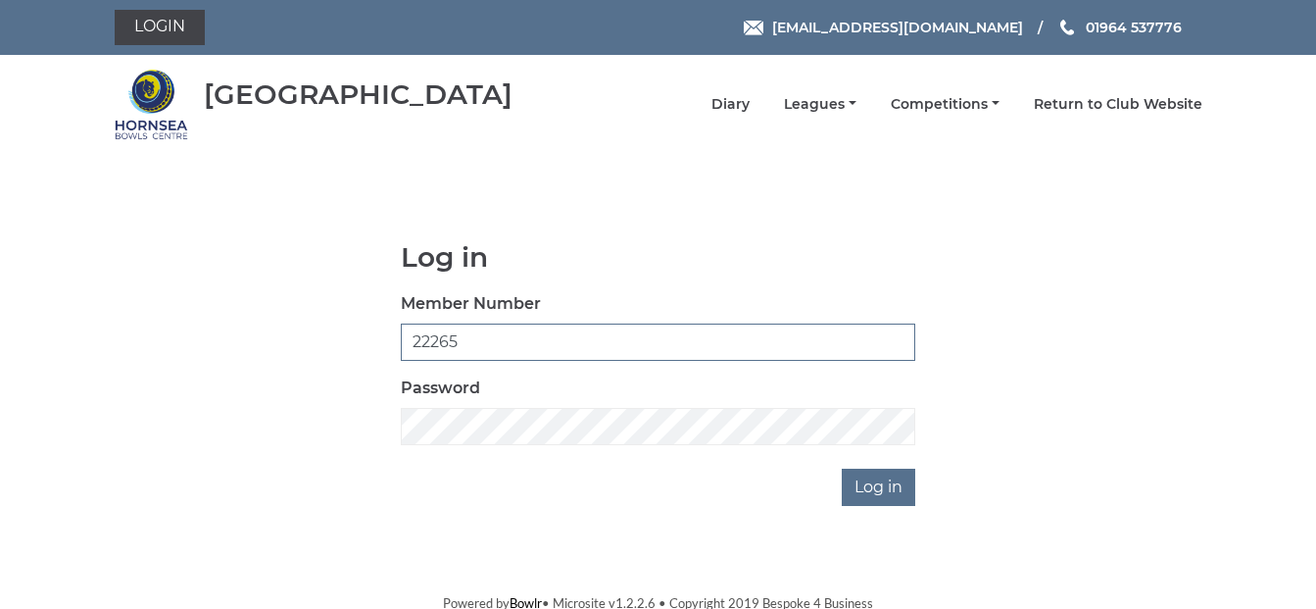
drag, startPoint x: 452, startPoint y: 343, endPoint x: 369, endPoint y: 356, distance: 83.3
click at [369, 356] on div "Log in Member Number 22265 Password Log in" at bounding box center [659, 374] width 1088 height 264
type input "5"
drag, startPoint x: 426, startPoint y: 339, endPoint x: 392, endPoint y: 346, distance: 35.0
click at [392, 346] on div "Log in Member Number 5 Password Log in" at bounding box center [658, 374] width 544 height 264
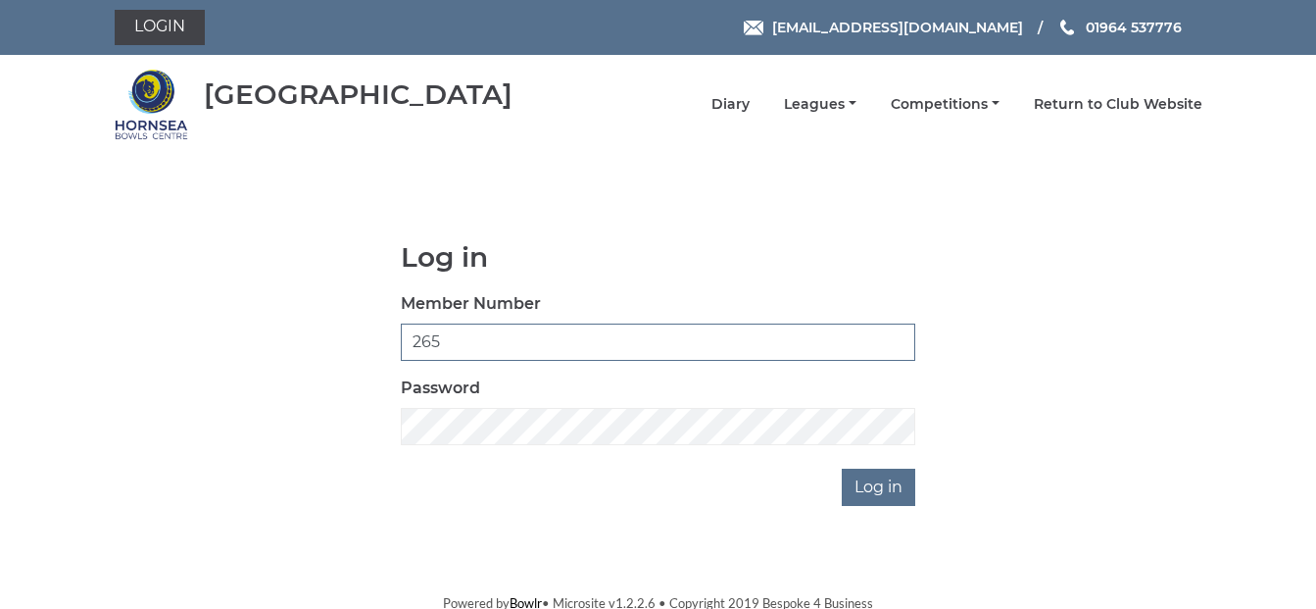
type input "265"
click at [842, 468] on input "Log in" at bounding box center [878, 486] width 73 height 37
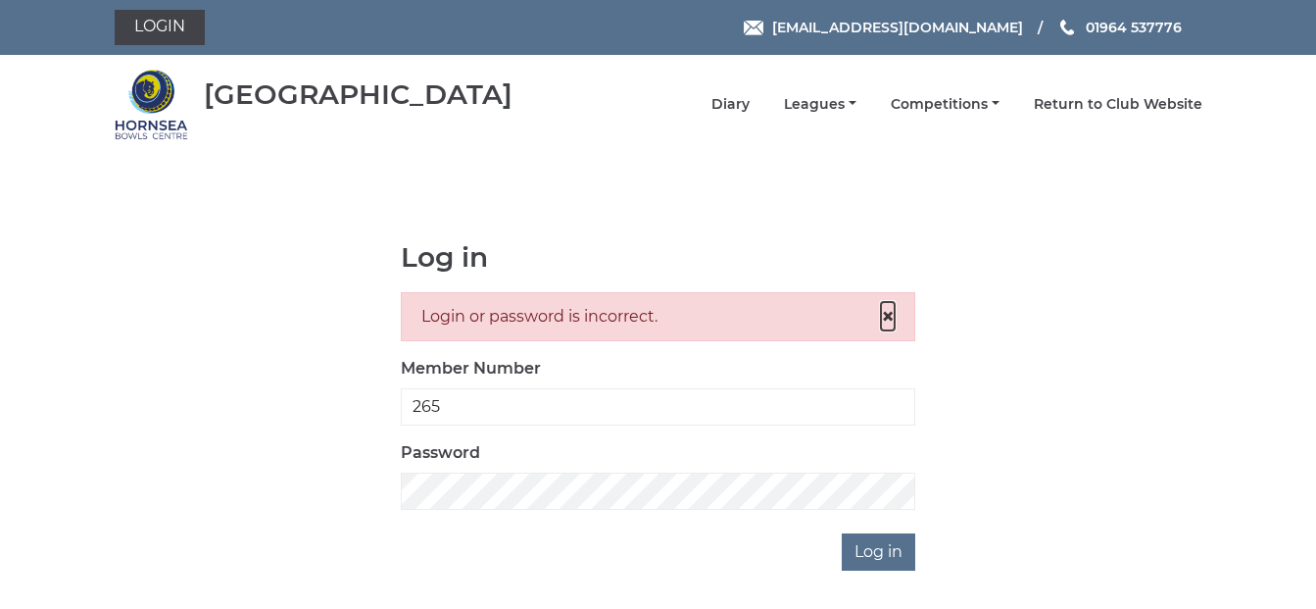
click at [890, 313] on span "×" at bounding box center [888, 316] width 14 height 28
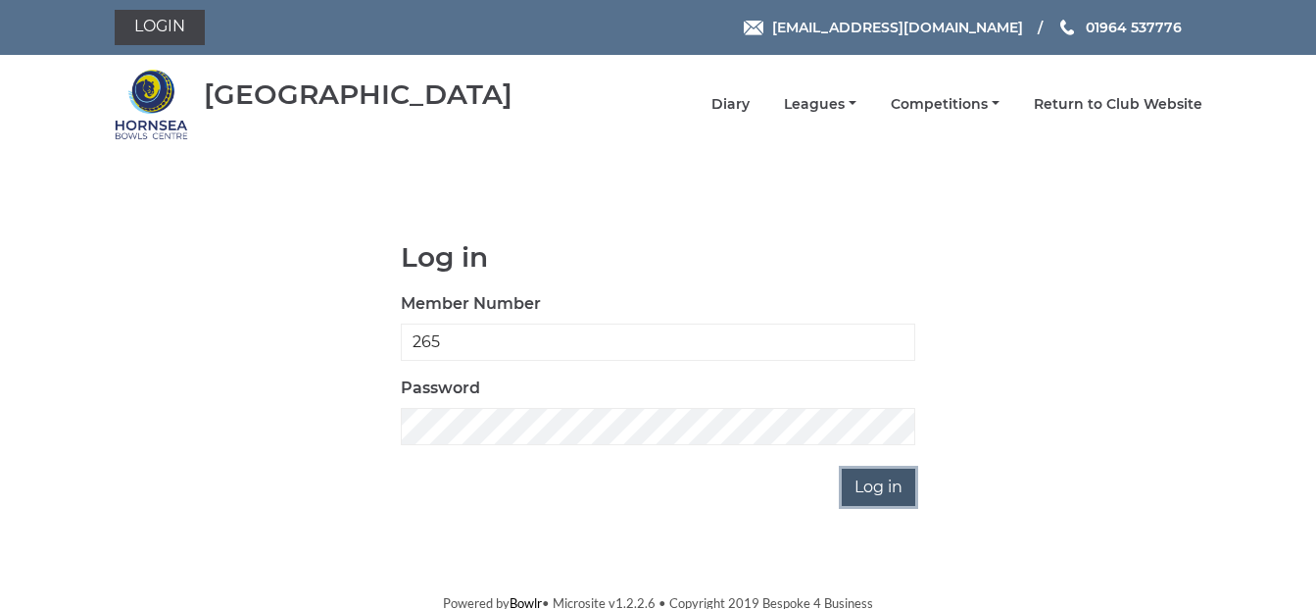
click at [851, 485] on input "Log in" at bounding box center [878, 486] width 73 height 37
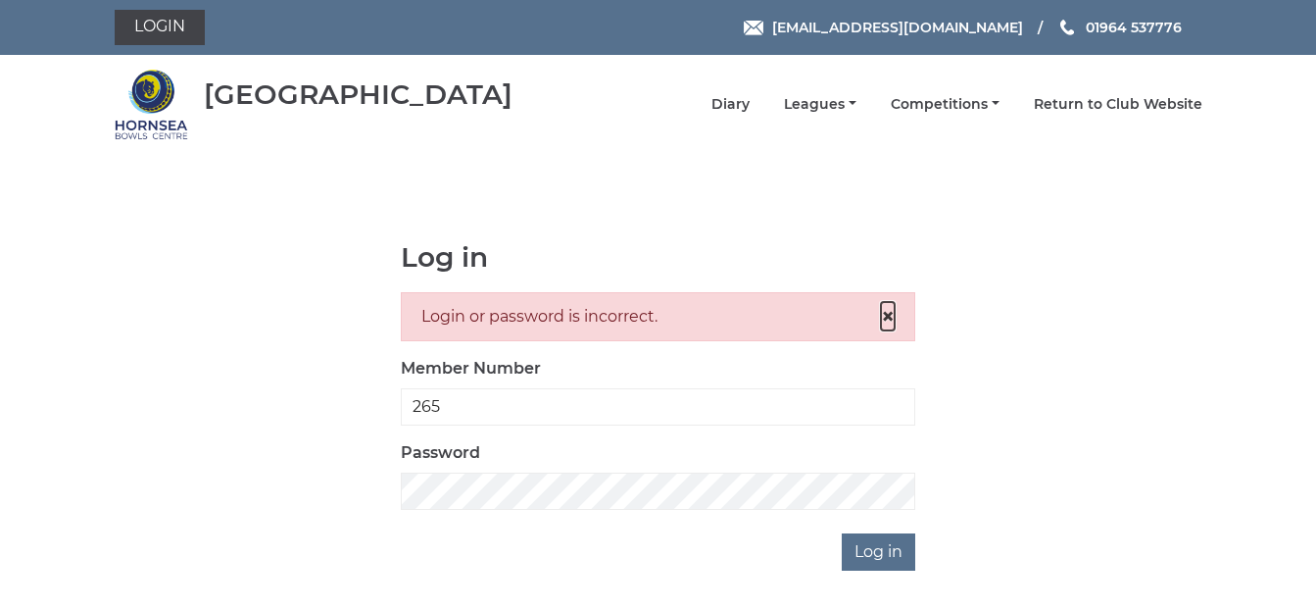
click at [889, 314] on span "×" at bounding box center [888, 316] width 14 height 28
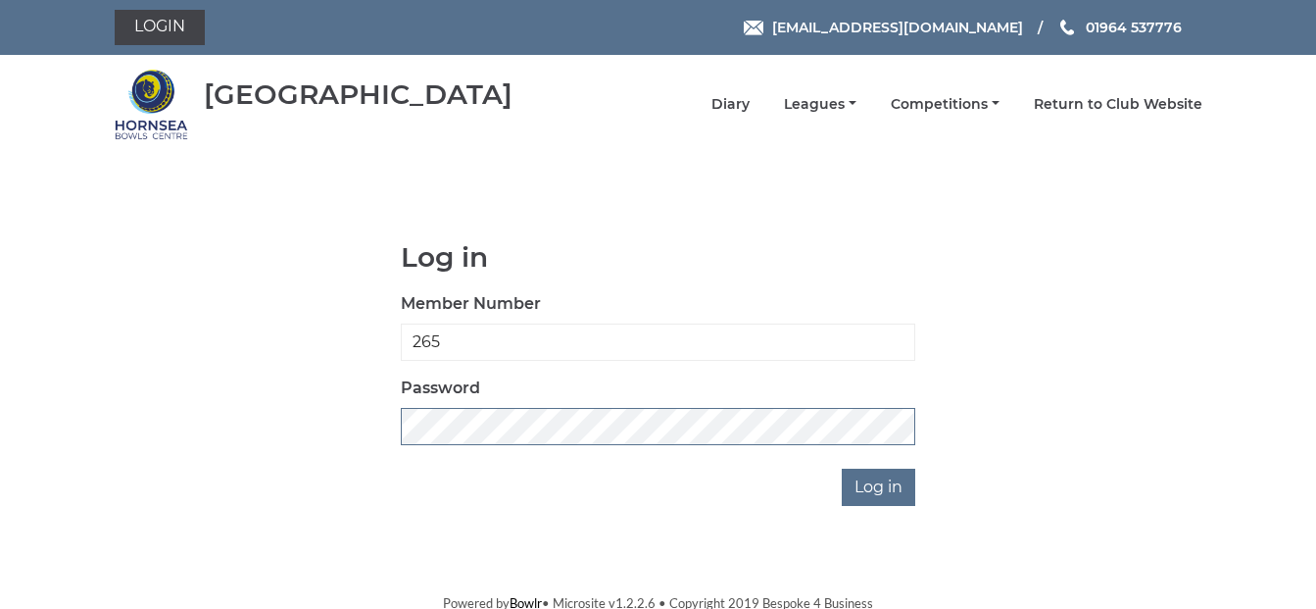
click at [337, 431] on div "Log in Member Number 265 Password Log in" at bounding box center [659, 374] width 1088 height 264
click at [841, 101] on link "Leagues" at bounding box center [820, 106] width 73 height 19
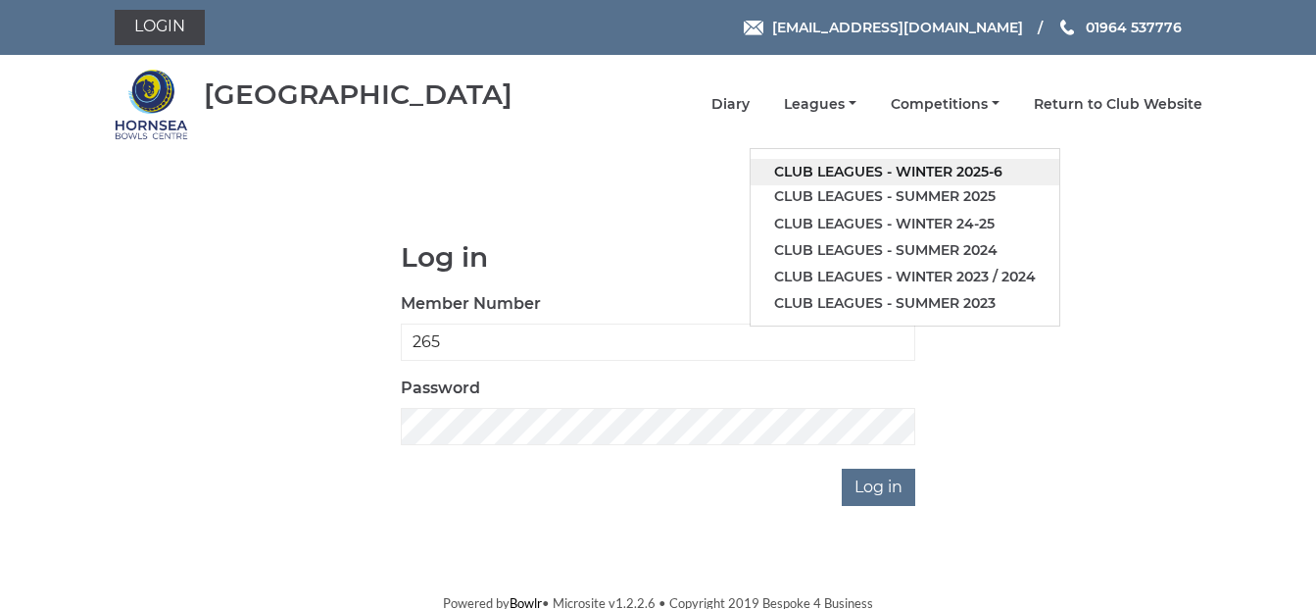
click at [899, 173] on link "Club leagues - Winter 2025-6" at bounding box center [905, 172] width 309 height 26
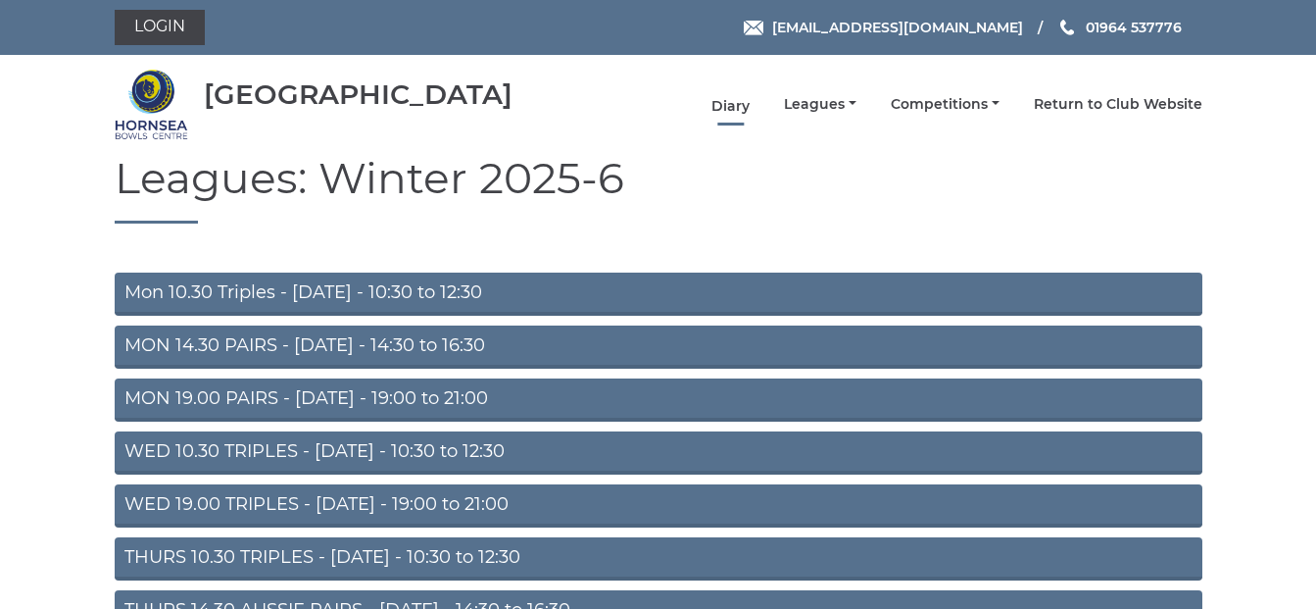
click at [750, 108] on link "Diary" at bounding box center [730, 106] width 38 height 19
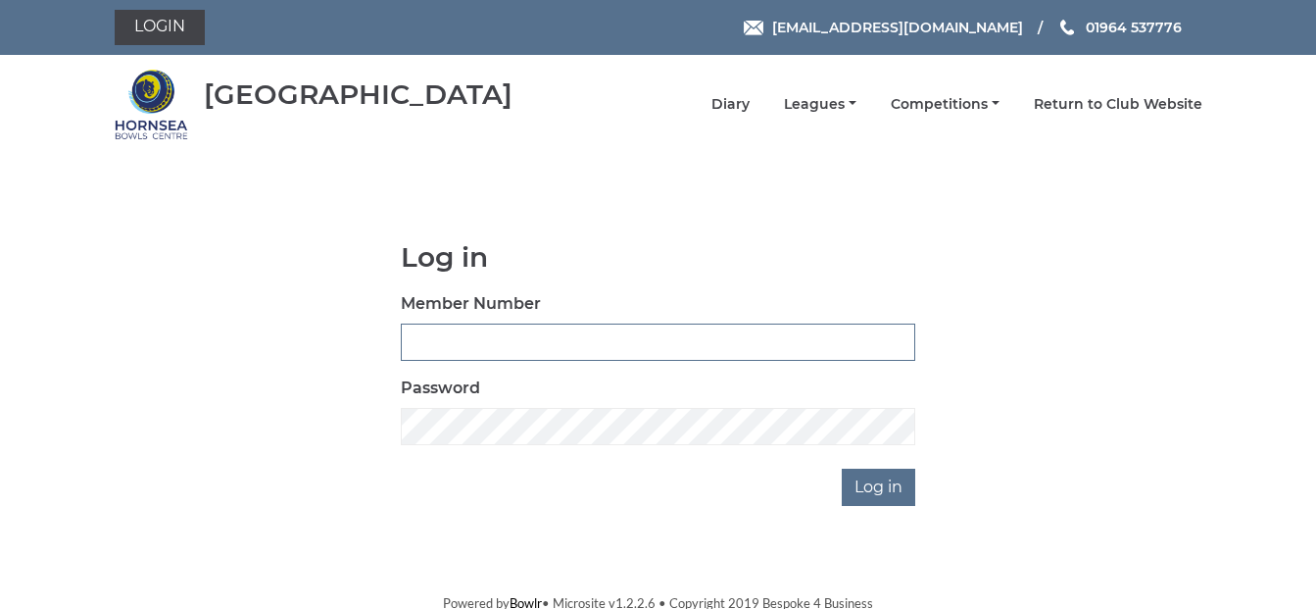
click at [414, 337] on input "Member Number" at bounding box center [658, 341] width 514 height 37
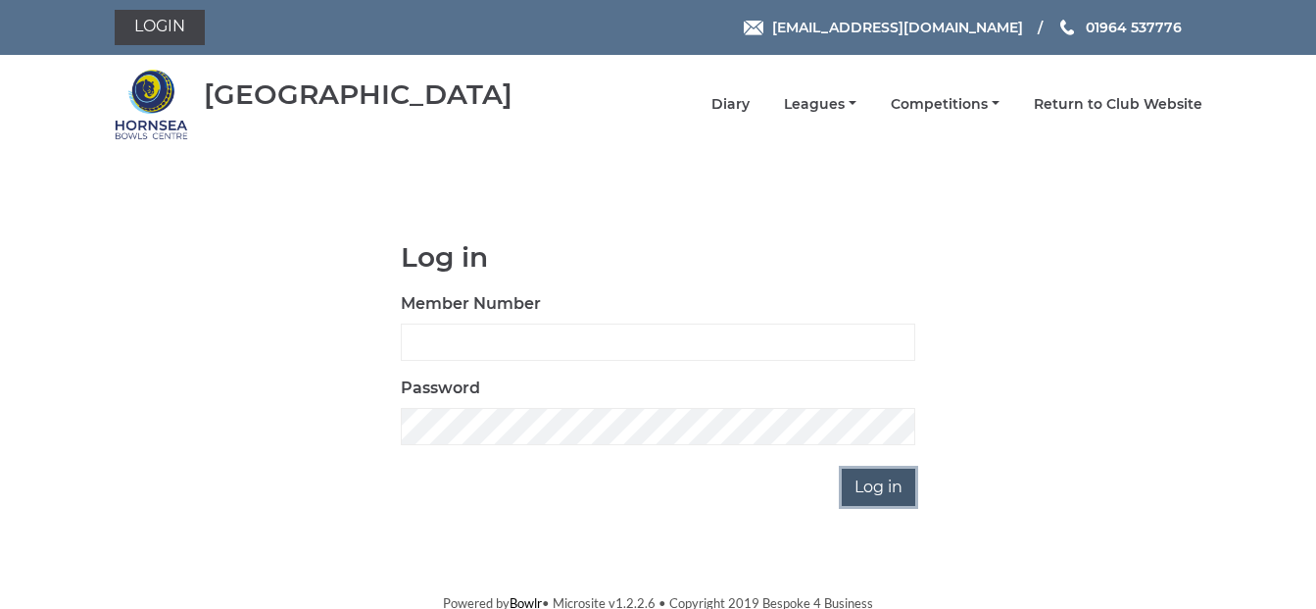
click at [866, 486] on input "Log in" at bounding box center [878, 486] width 73 height 37
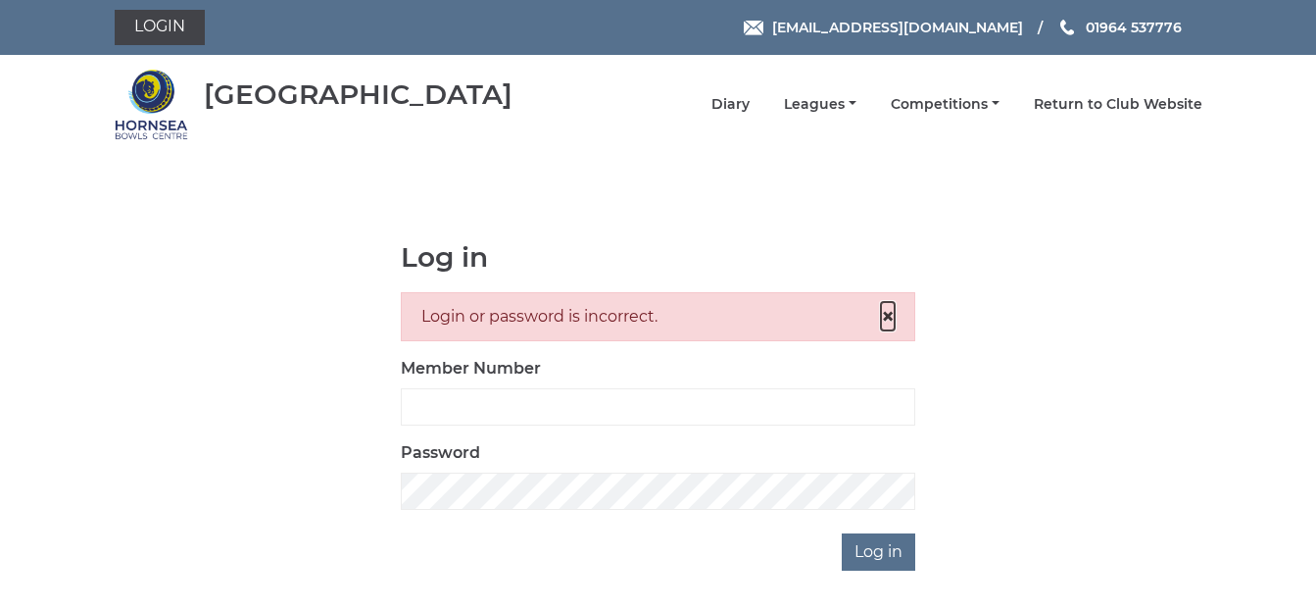
click at [888, 318] on span "×" at bounding box center [888, 316] width 14 height 28
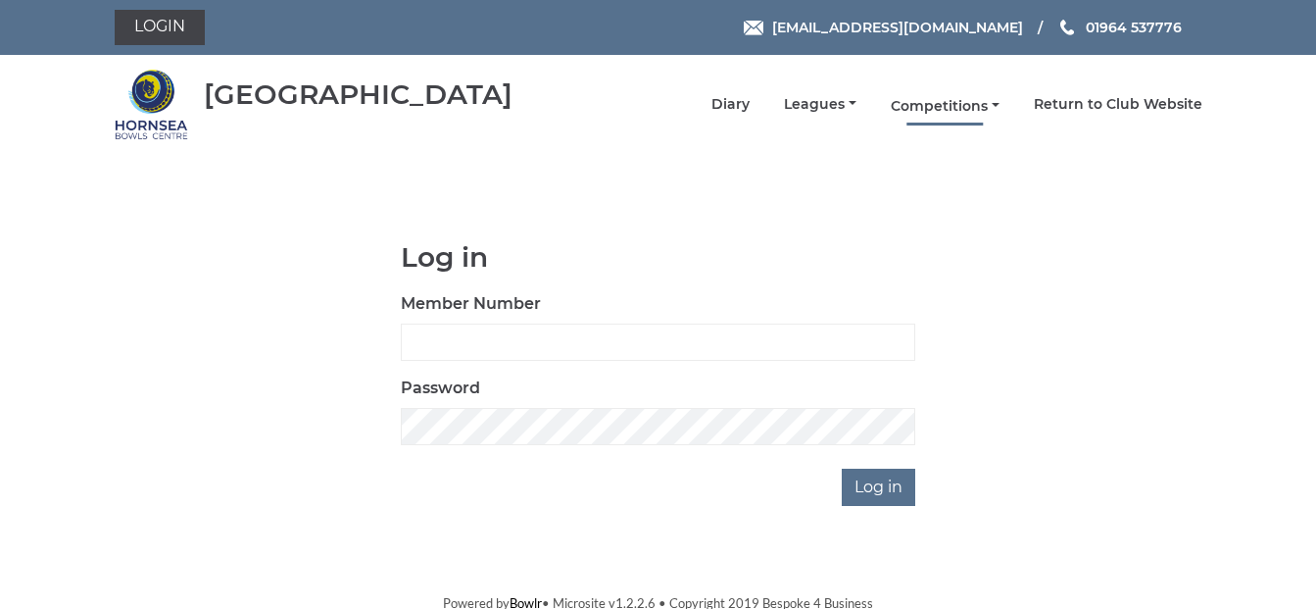
click at [992, 106] on link "Competitions" at bounding box center [945, 106] width 109 height 19
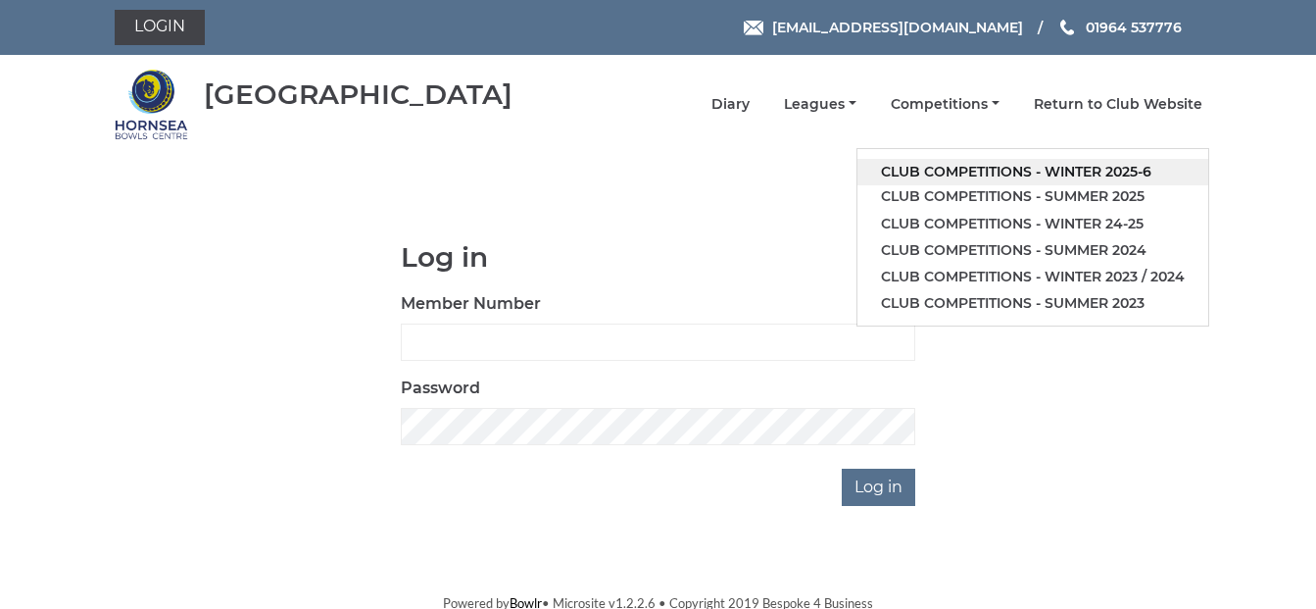
click at [1073, 170] on link "Club competitions - Winter 2025-6" at bounding box center [1032, 172] width 351 height 26
